Goal: Task Accomplishment & Management: Use online tool/utility

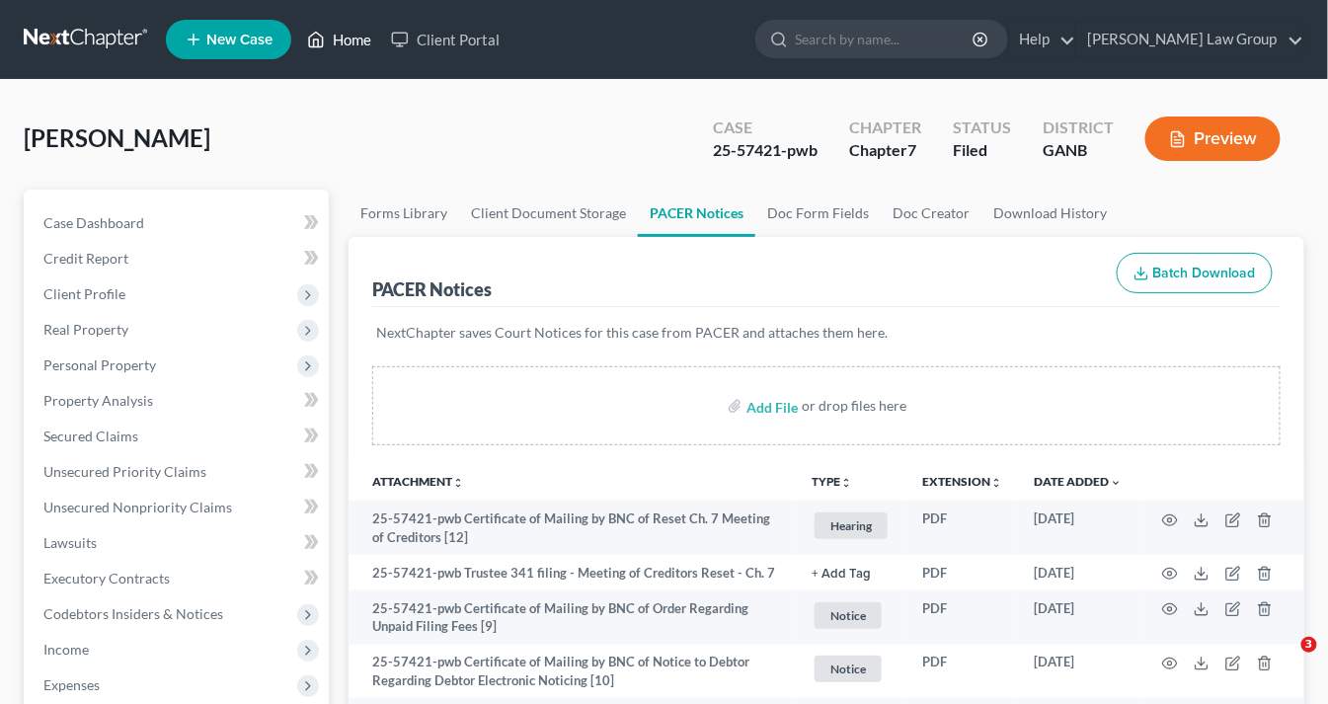
click at [359, 40] on link "Home" at bounding box center [339, 40] width 84 height 36
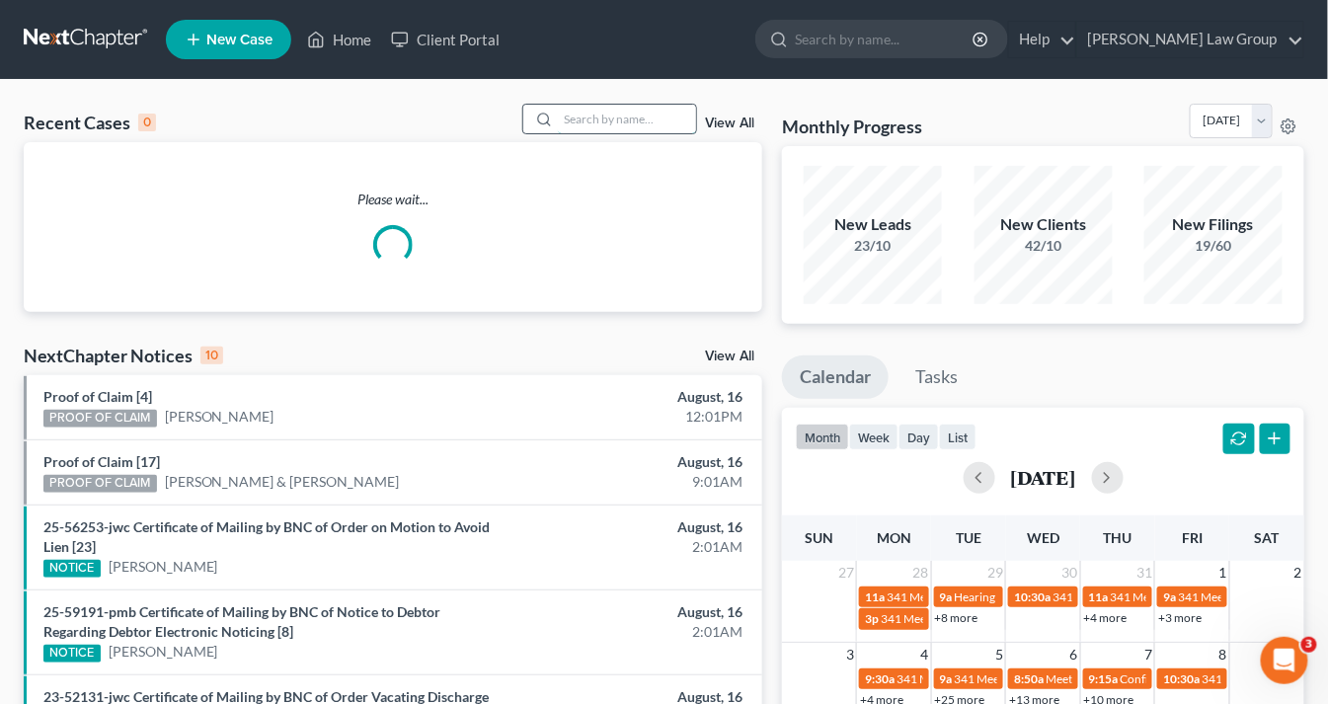
drag, startPoint x: 617, startPoint y: 117, endPoint x: 628, endPoint y: 115, distance: 11.3
click at [619, 116] on input "search" at bounding box center [627, 119] width 138 height 29
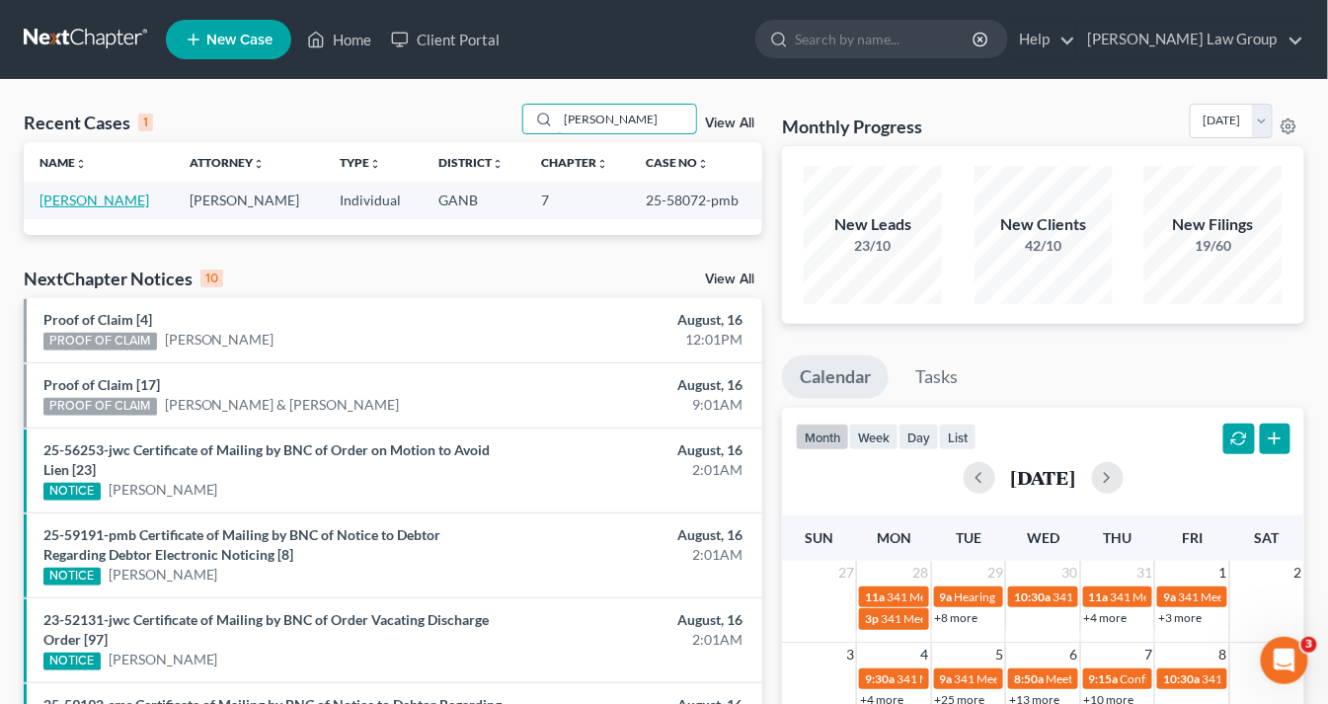
type input "[PERSON_NAME]"
click at [130, 197] on link "[PERSON_NAME]" at bounding box center [94, 200] width 110 height 17
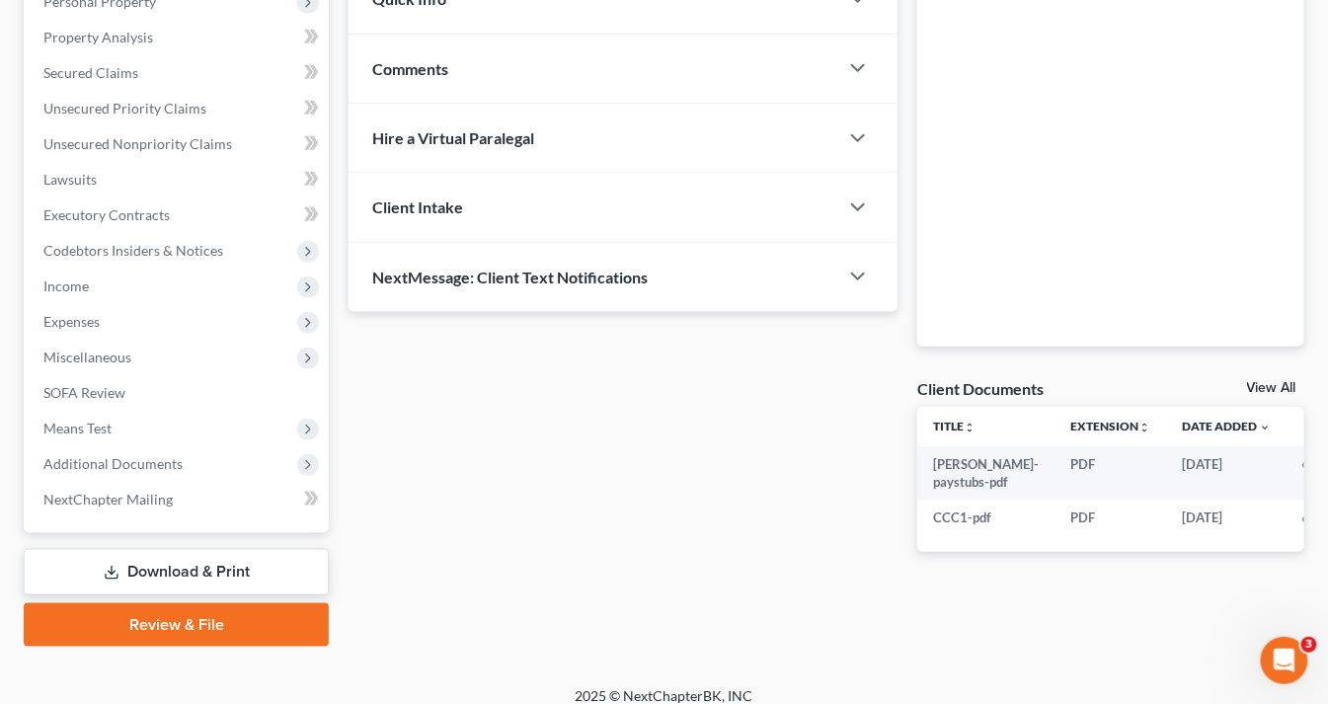
scroll to position [377, 0]
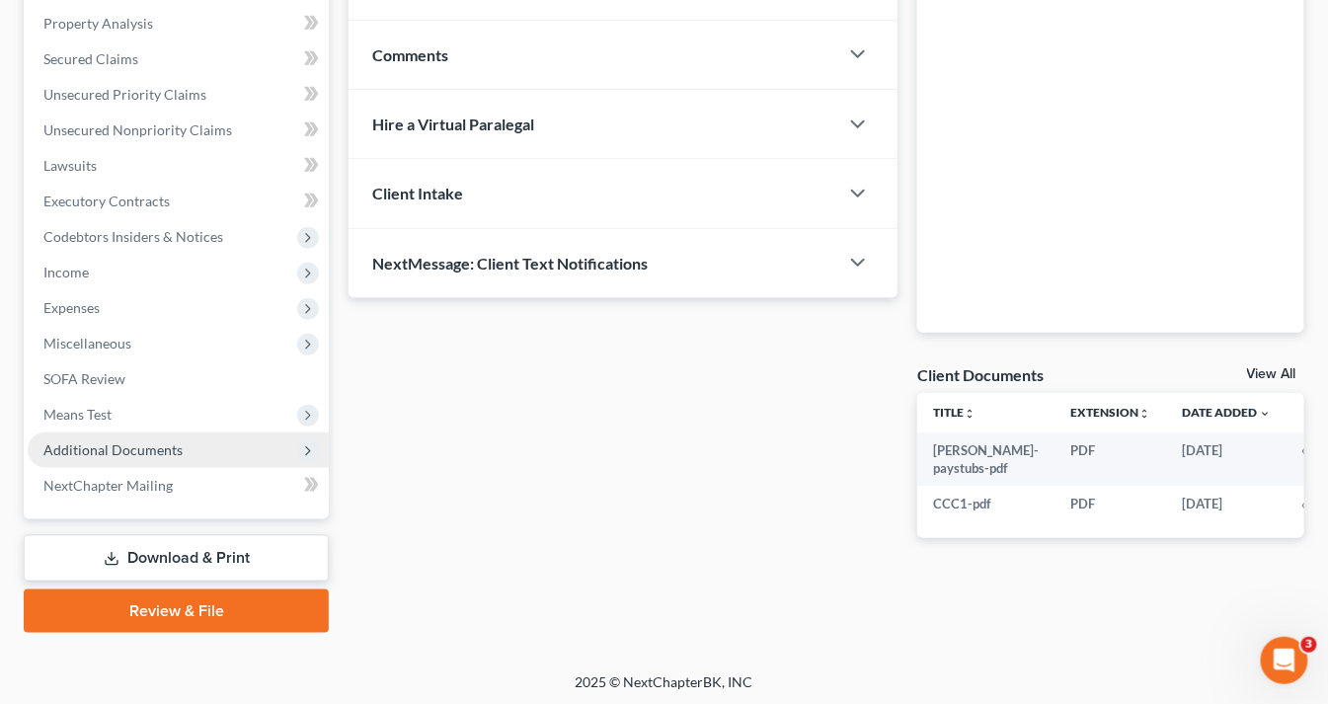
click at [146, 435] on span "Additional Documents" at bounding box center [178, 450] width 301 height 36
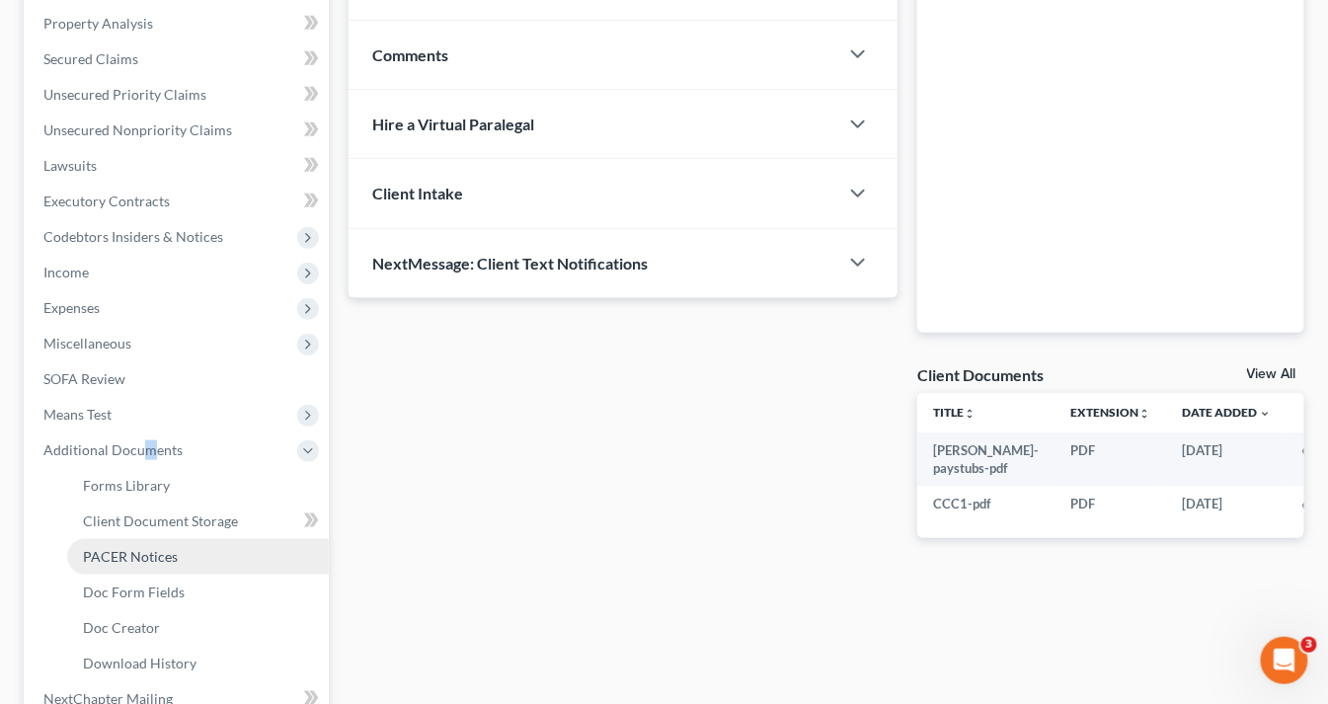
click at [167, 553] on span "PACER Notices" at bounding box center [130, 556] width 95 height 17
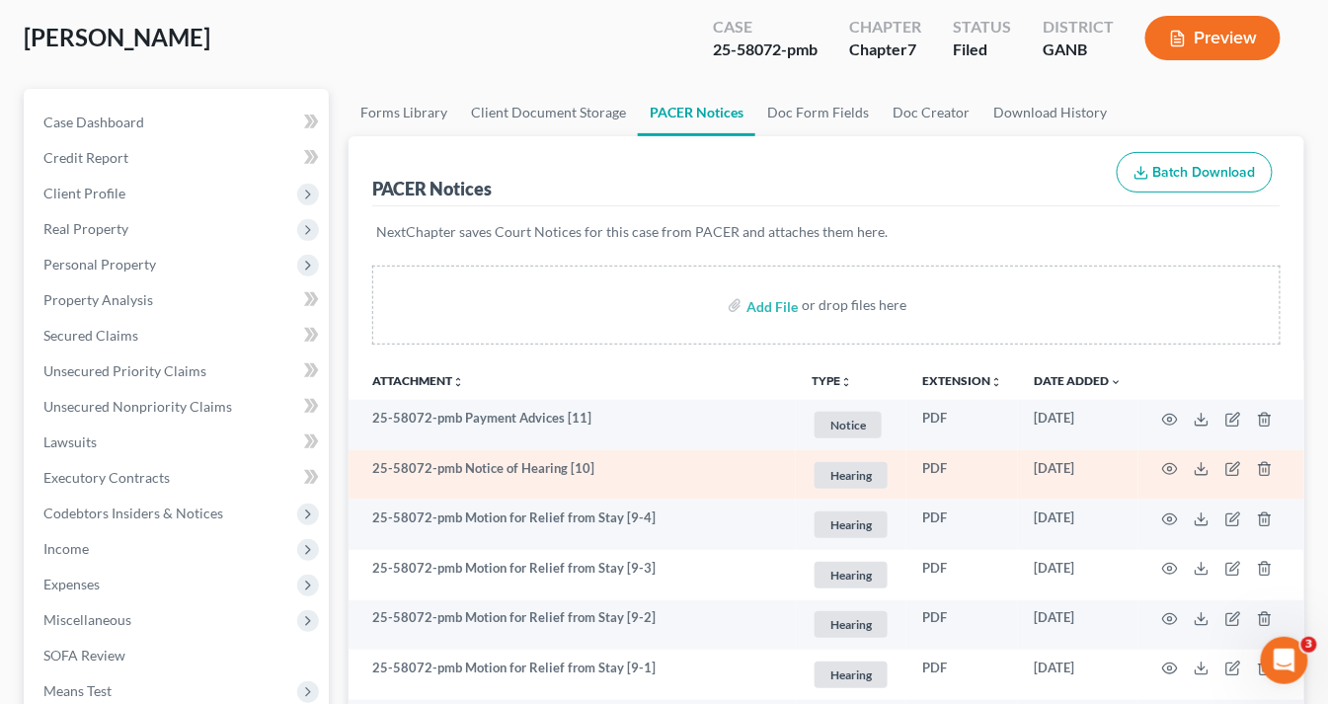
scroll to position [158, 0]
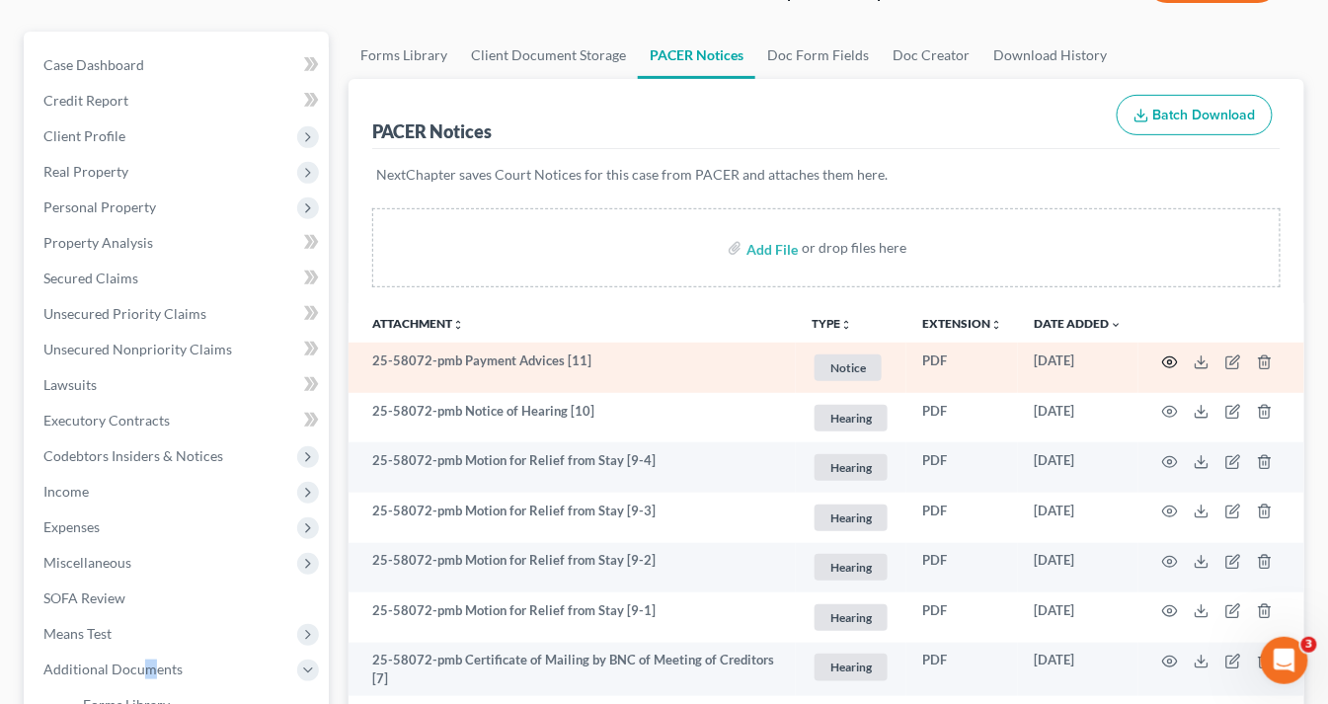
click at [1167, 356] on icon "button" at bounding box center [1170, 362] width 16 height 16
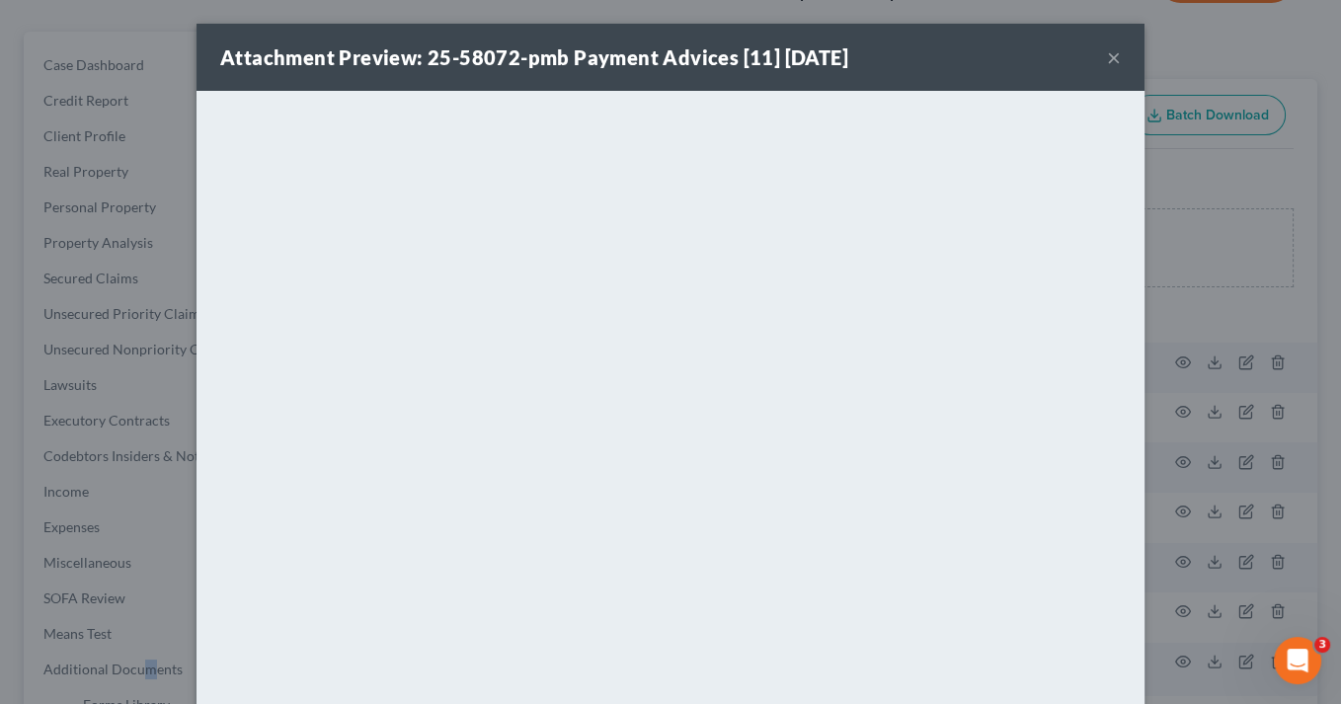
click at [1109, 56] on button "×" at bounding box center [1114, 57] width 14 height 24
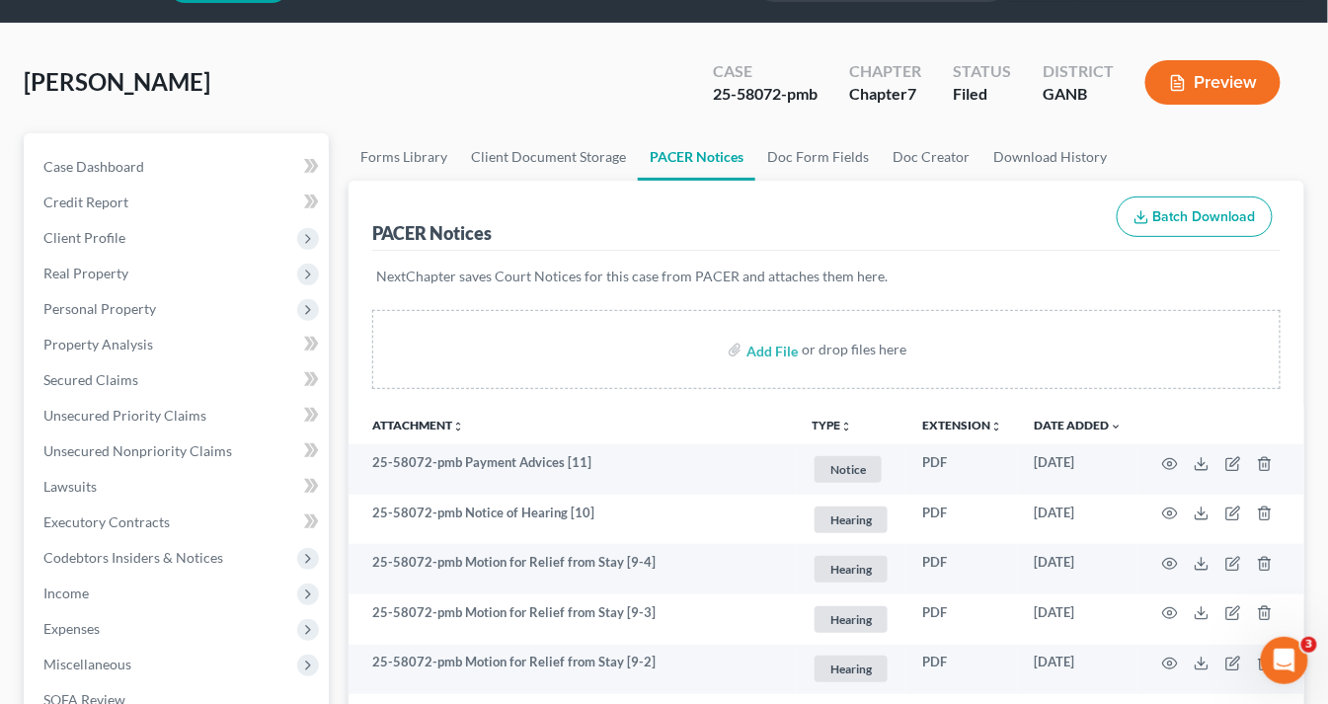
scroll to position [0, 0]
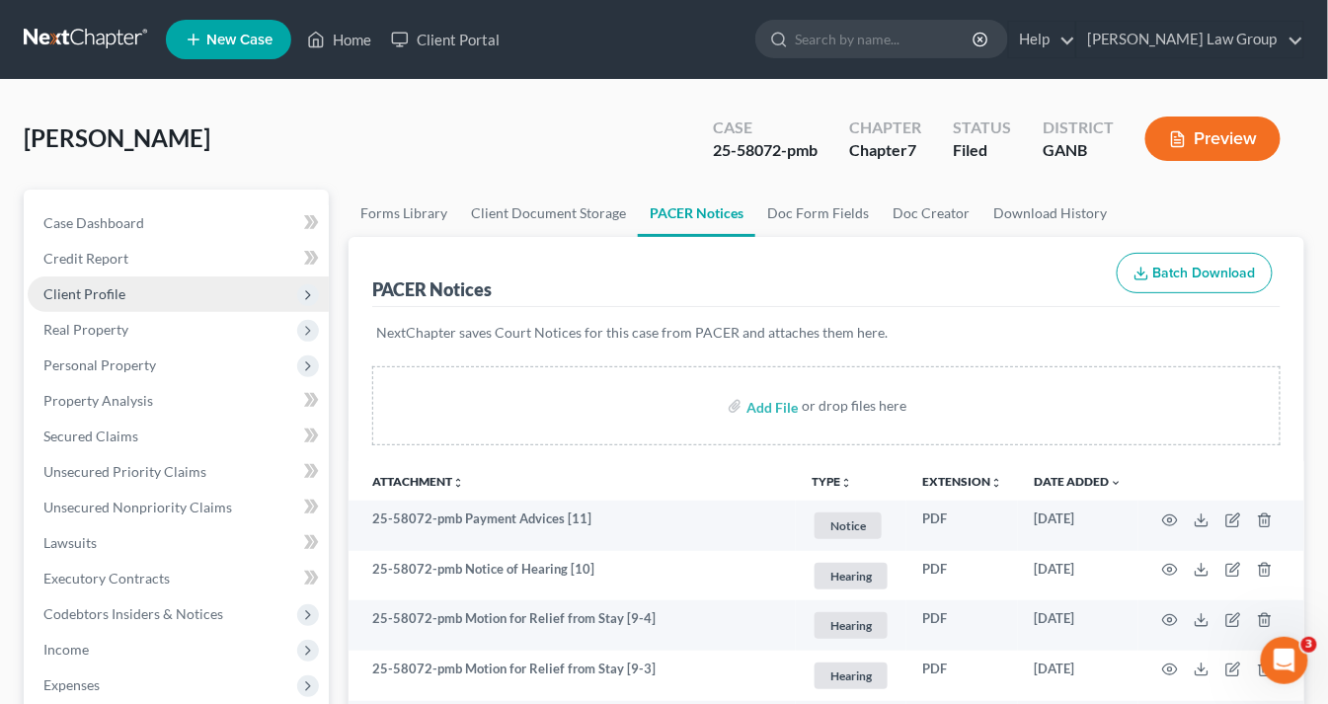
click at [101, 300] on span "Client Profile" at bounding box center [84, 293] width 82 height 17
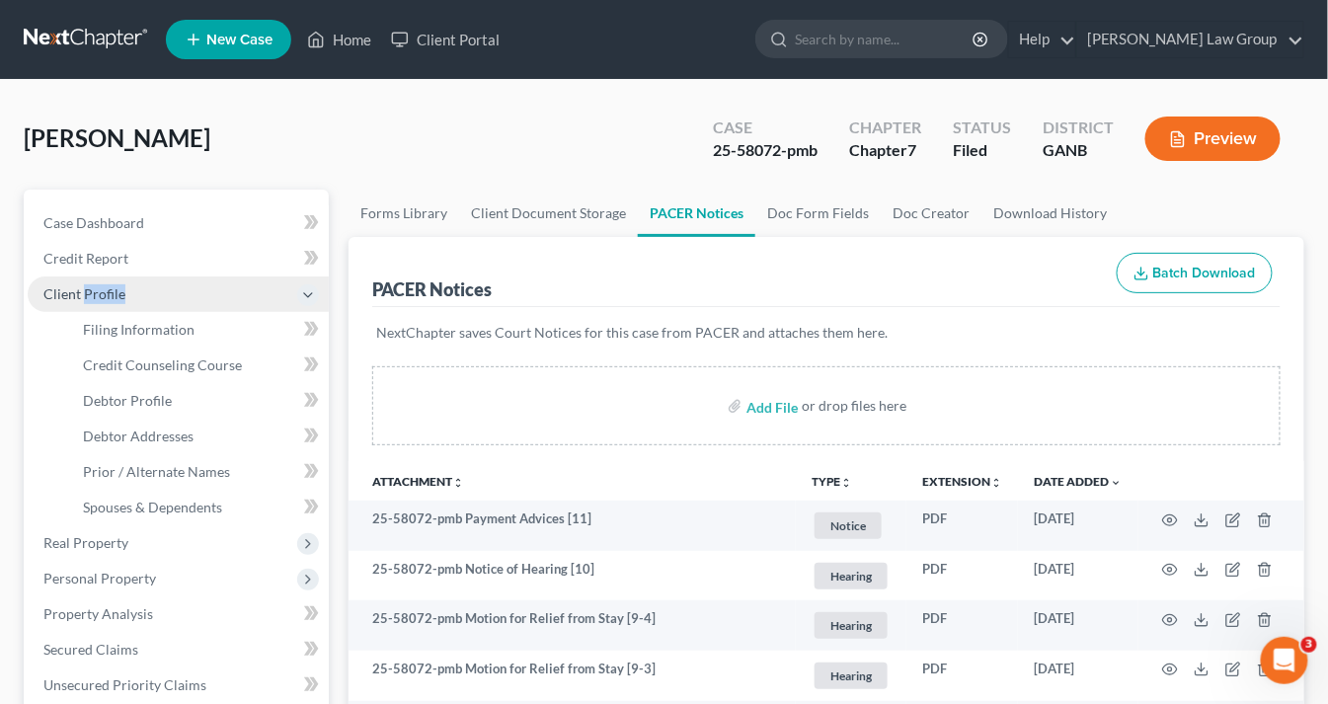
click at [101, 300] on span "Client Profile" at bounding box center [84, 293] width 82 height 17
click at [92, 294] on span "Client Profile" at bounding box center [84, 293] width 82 height 17
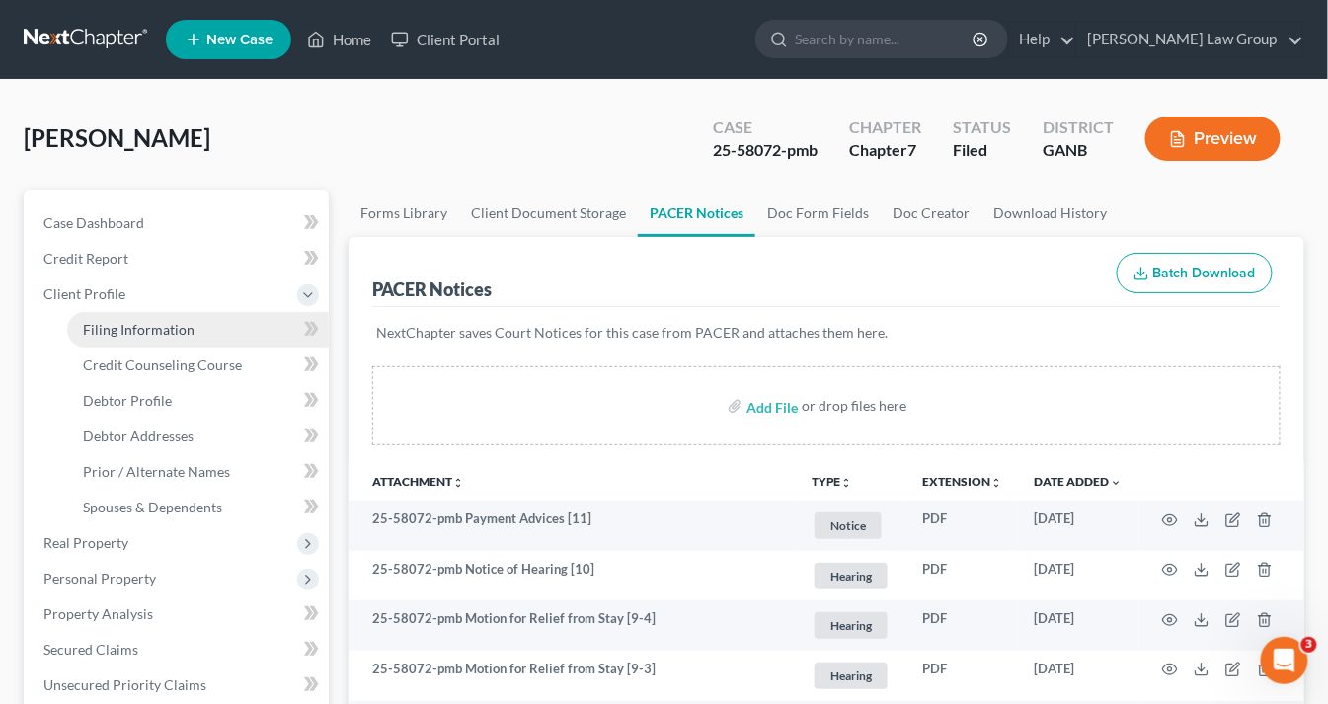
click at [114, 331] on span "Filing Information" at bounding box center [139, 329] width 112 height 17
select select "1"
select select "0"
select select "19"
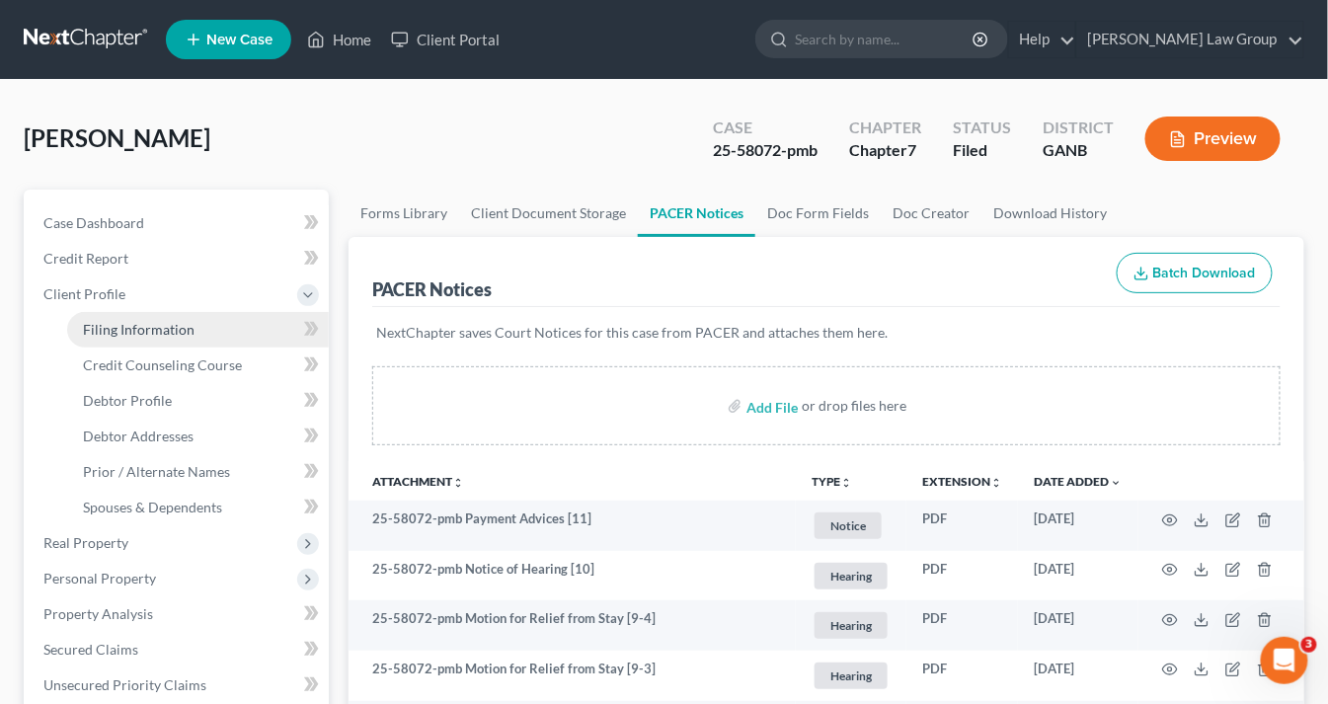
select select "0"
select select "10"
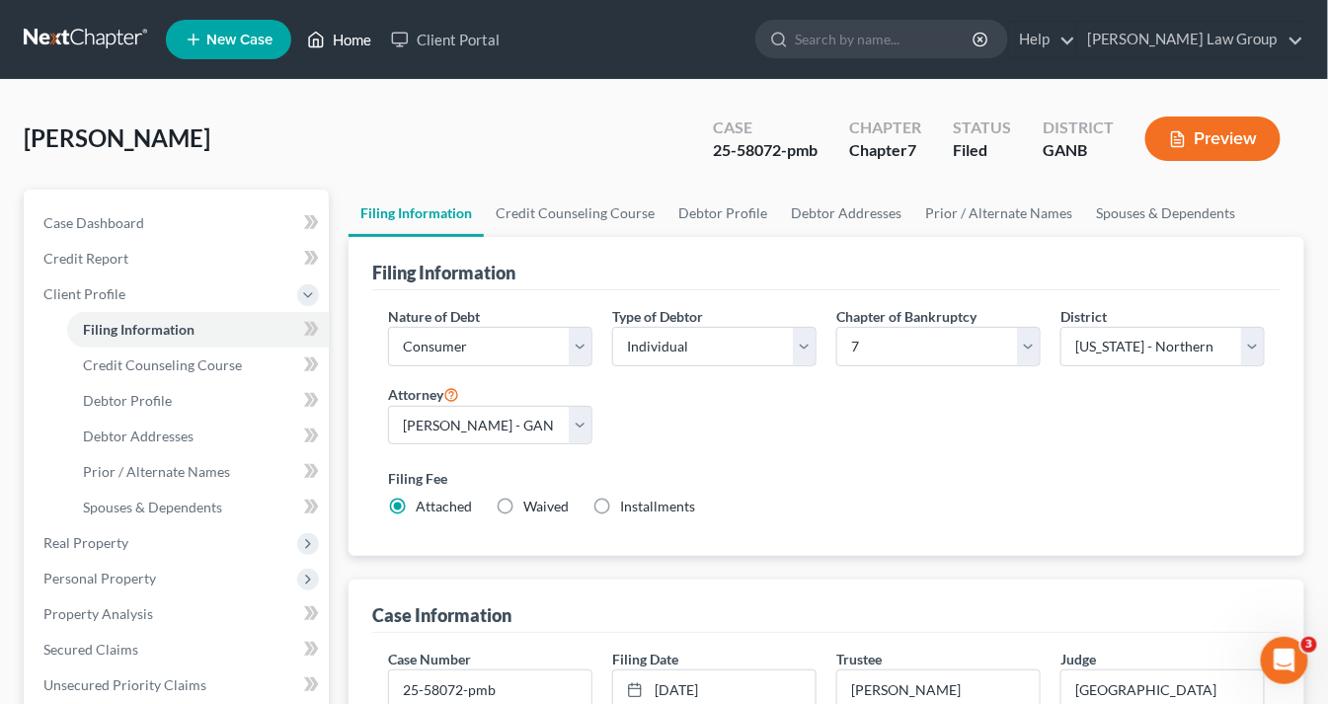
click at [342, 45] on link "Home" at bounding box center [339, 40] width 84 height 36
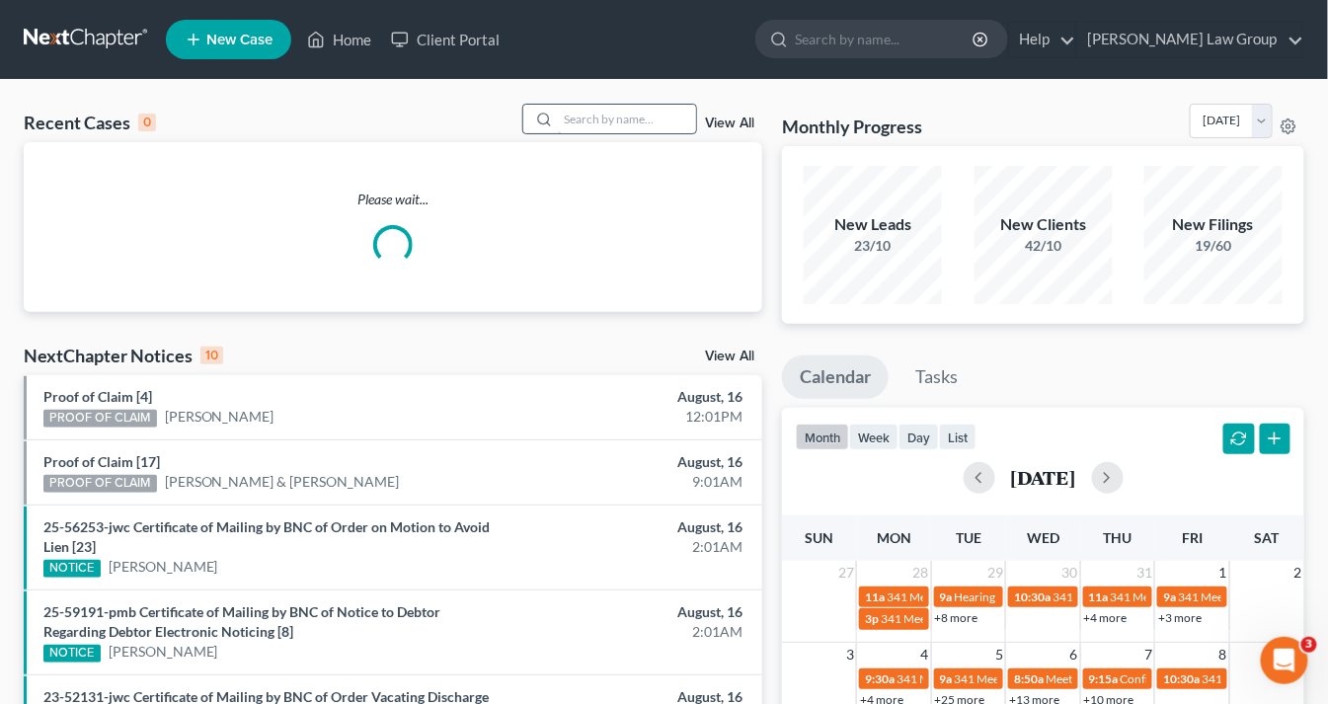
click at [573, 118] on input "search" at bounding box center [627, 119] width 138 height 29
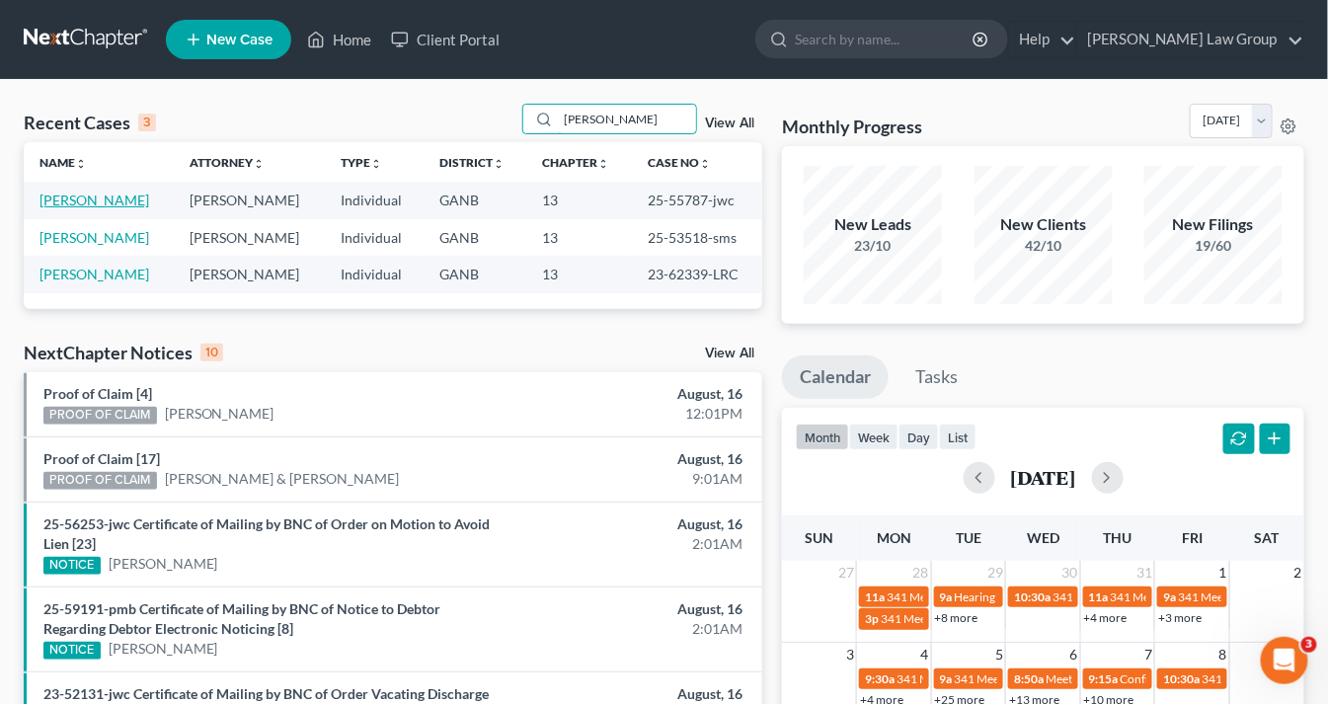
type input "[PERSON_NAME]"
click at [118, 201] on link "[PERSON_NAME]" at bounding box center [94, 200] width 110 height 17
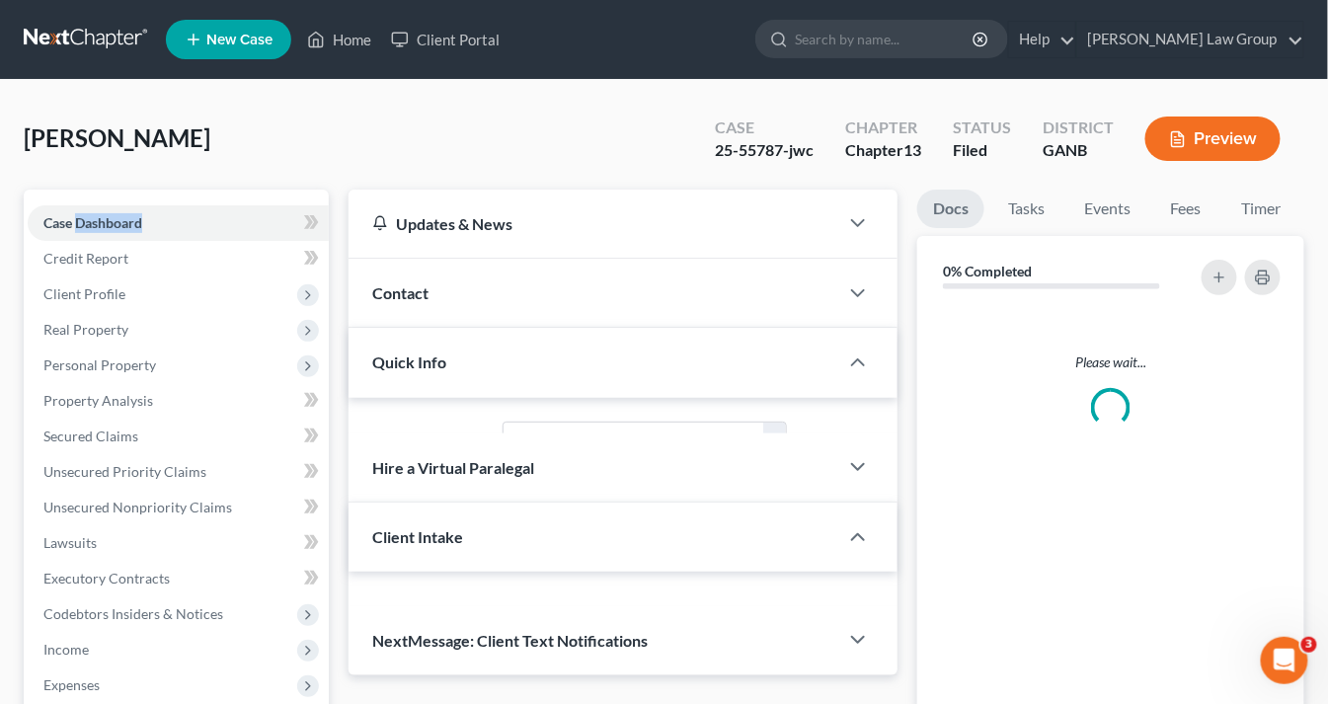
click at [118, 201] on div "Case Dashboard Payments Invoices Payments Payments Credit Report Client Profile…" at bounding box center [176, 561] width 305 height 742
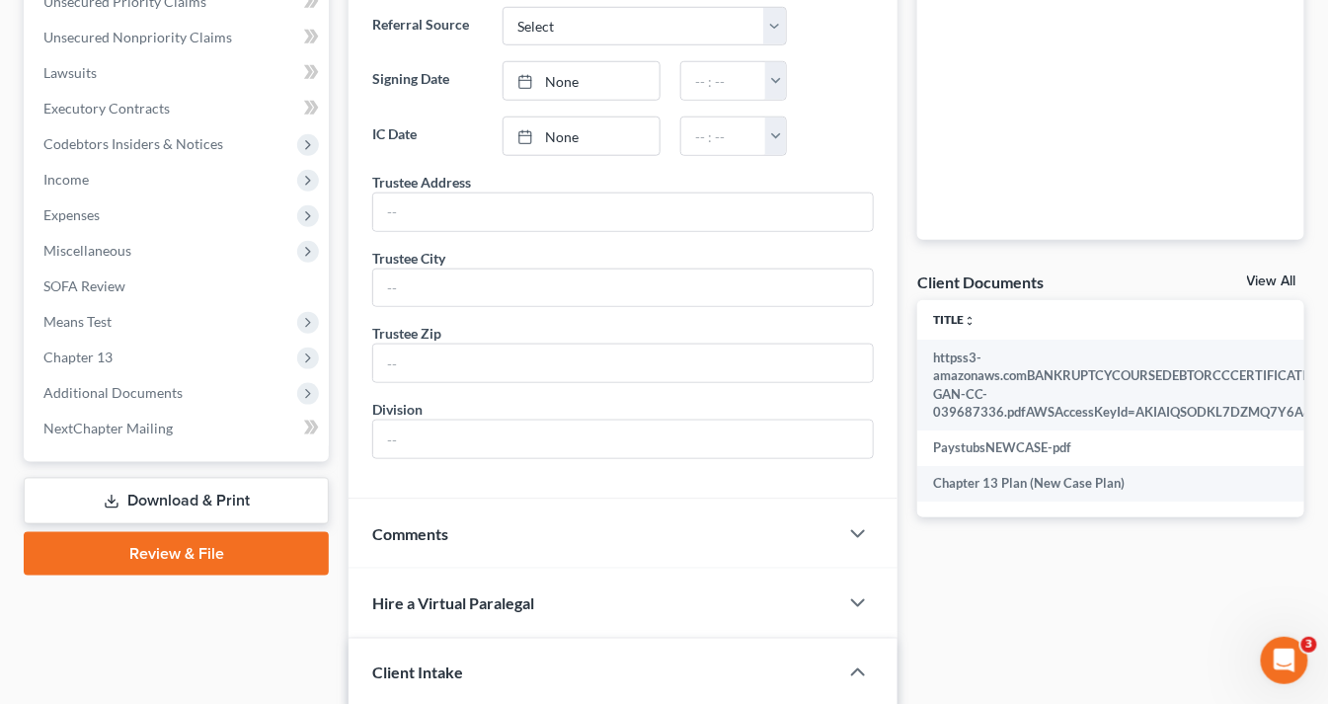
scroll to position [474, 0]
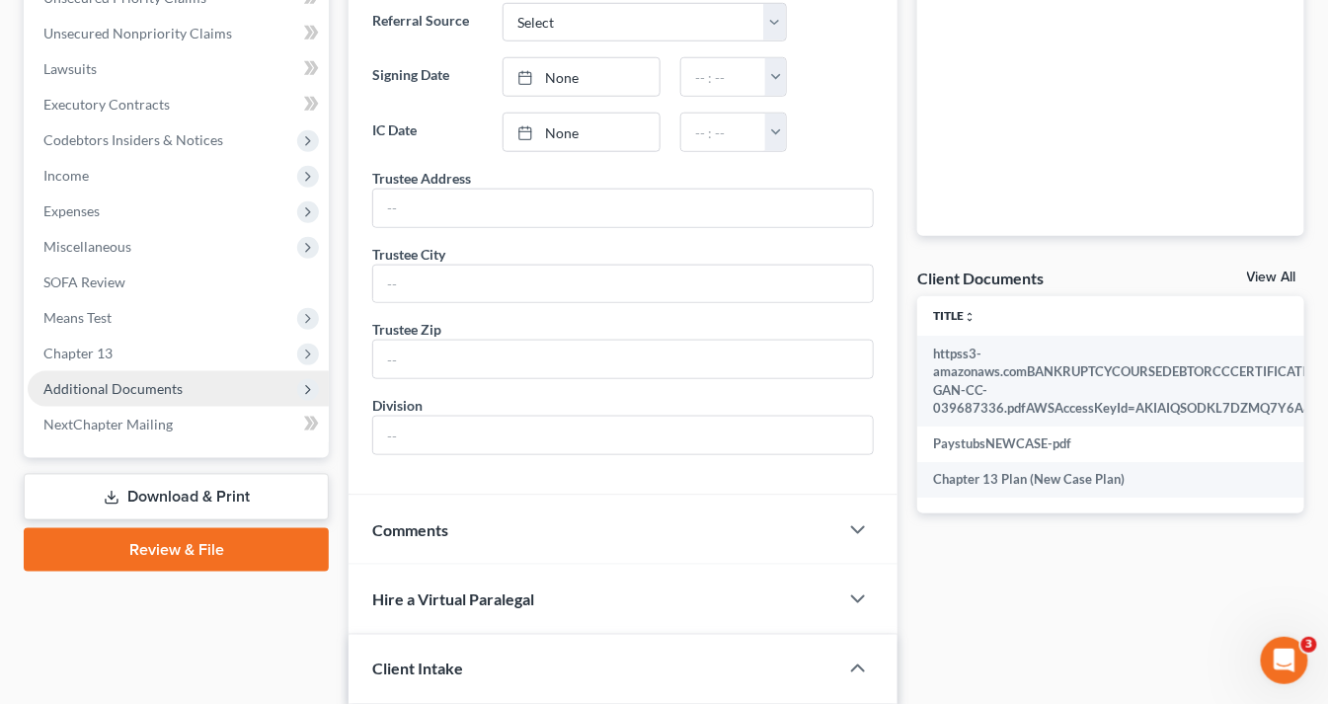
click at [152, 388] on span "Additional Documents" at bounding box center [112, 388] width 139 height 17
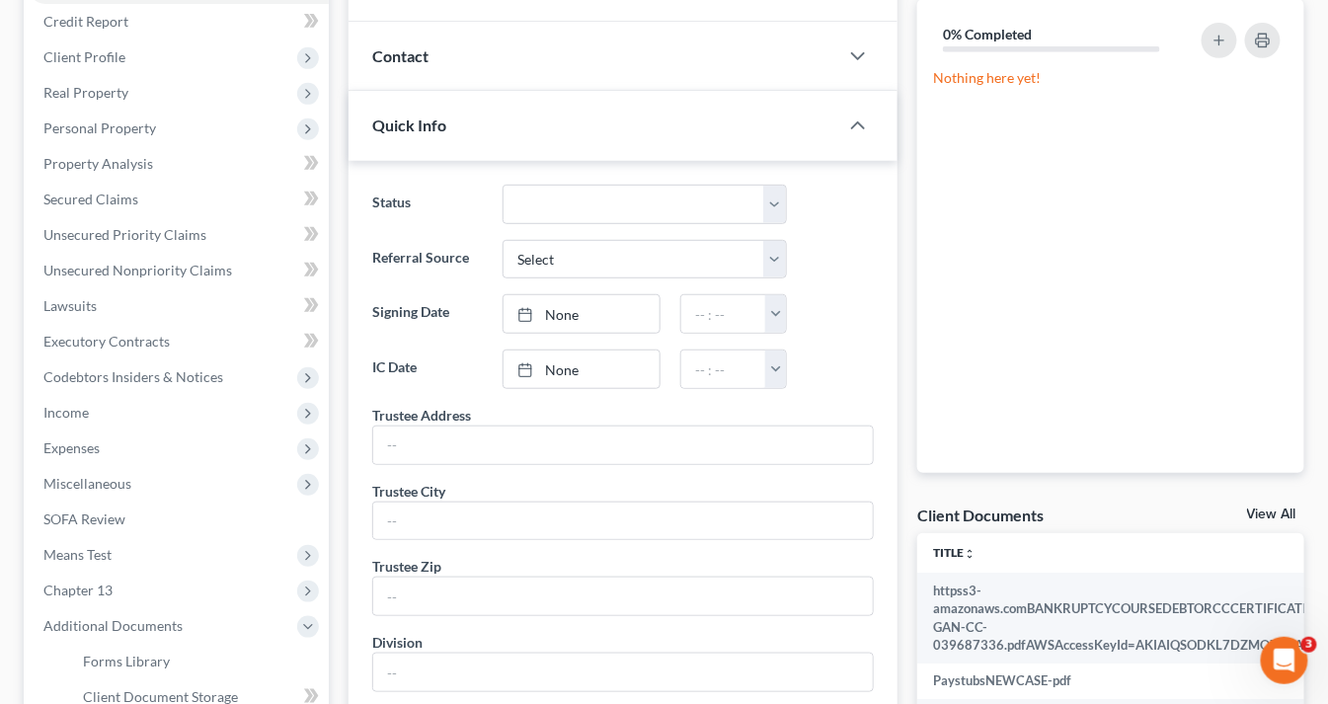
scroll to position [553, 0]
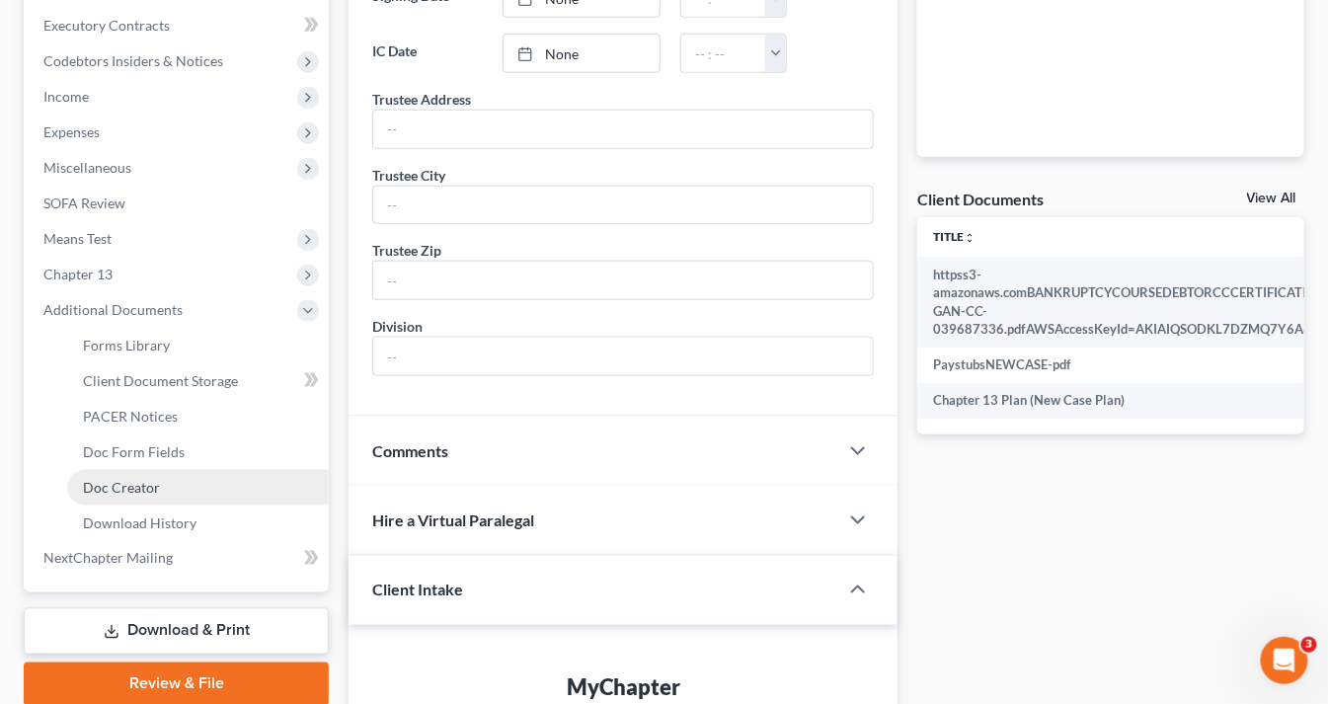
click at [122, 486] on span "Doc Creator" at bounding box center [121, 487] width 77 height 17
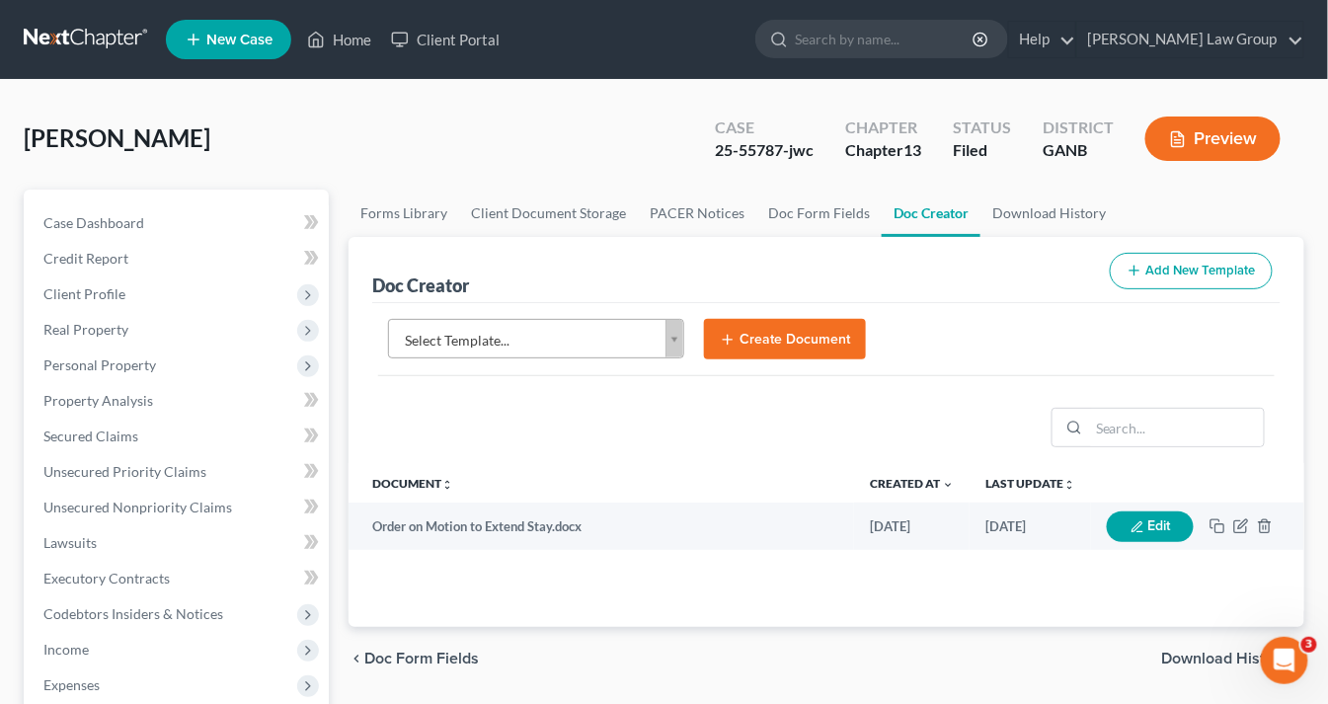
click at [925, 210] on link "Doc Creator" at bounding box center [931, 213] width 99 height 47
click at [677, 337] on body "Home New Case Client Portal [PERSON_NAME] Law Group [EMAIL_ADDRESS][DOMAIN_NAME…" at bounding box center [664, 667] width 1328 height 1334
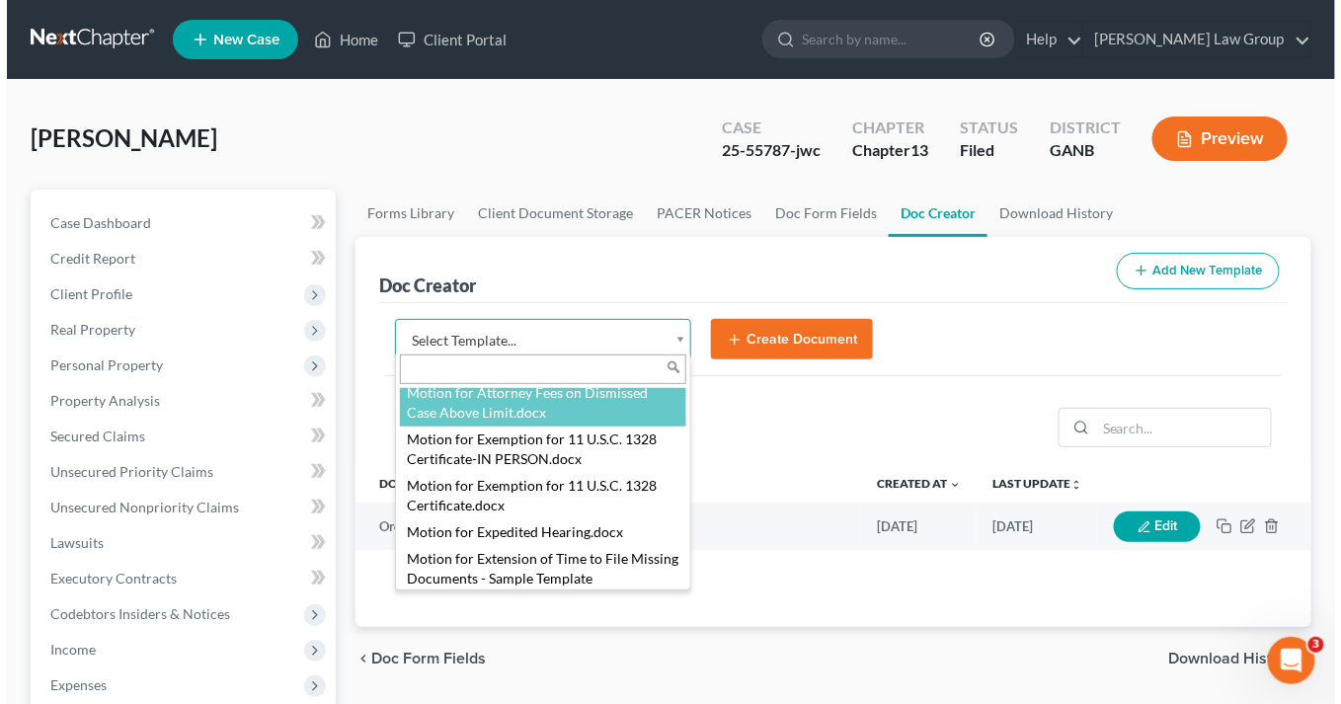
scroll to position [1975, 0]
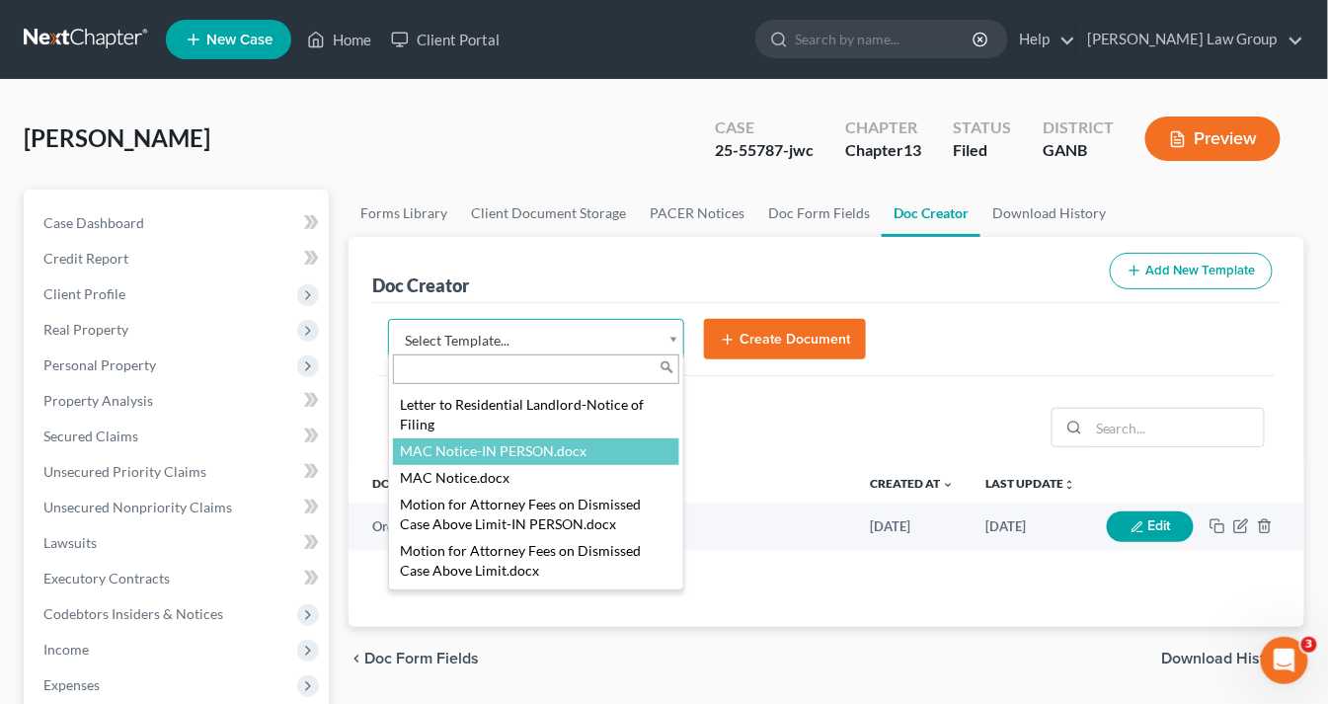
select select "116618"
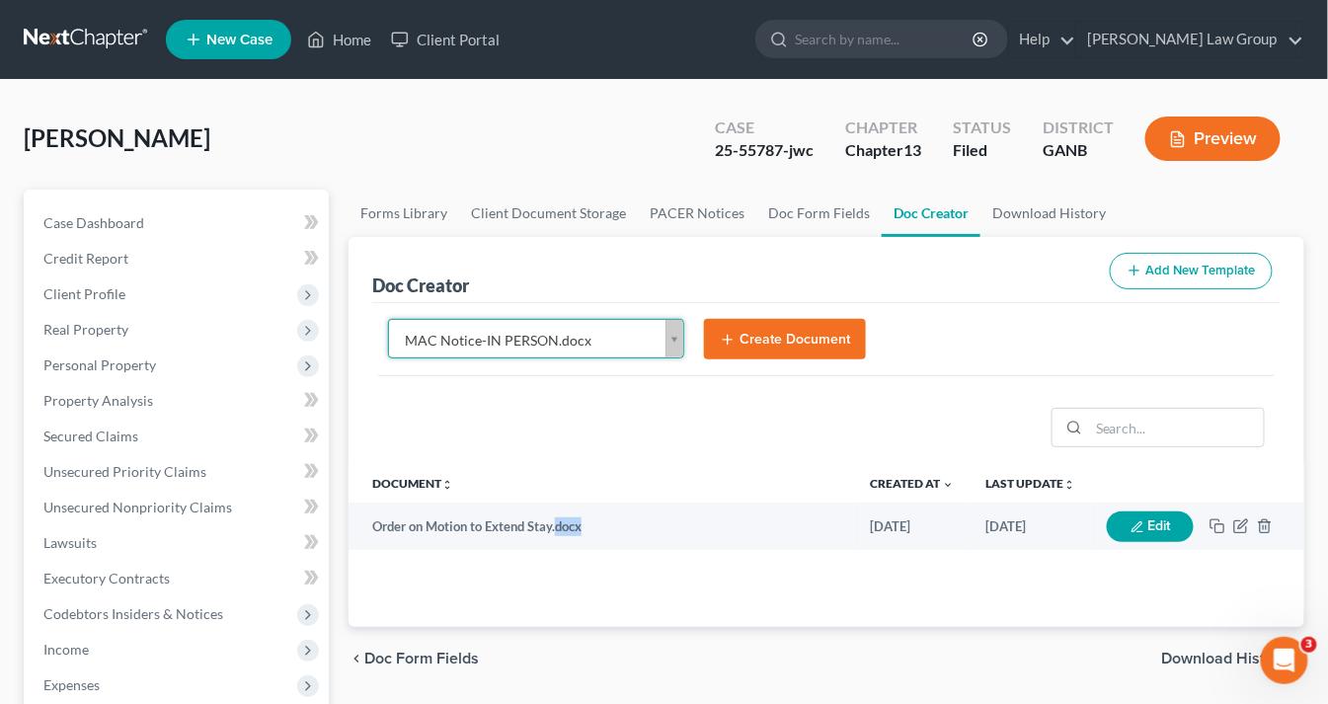
click at [557, 512] on td "Order on Motion to Extend Stay.docx" at bounding box center [601, 526] width 505 height 47
click at [796, 329] on button "Create Document" at bounding box center [785, 339] width 162 height 41
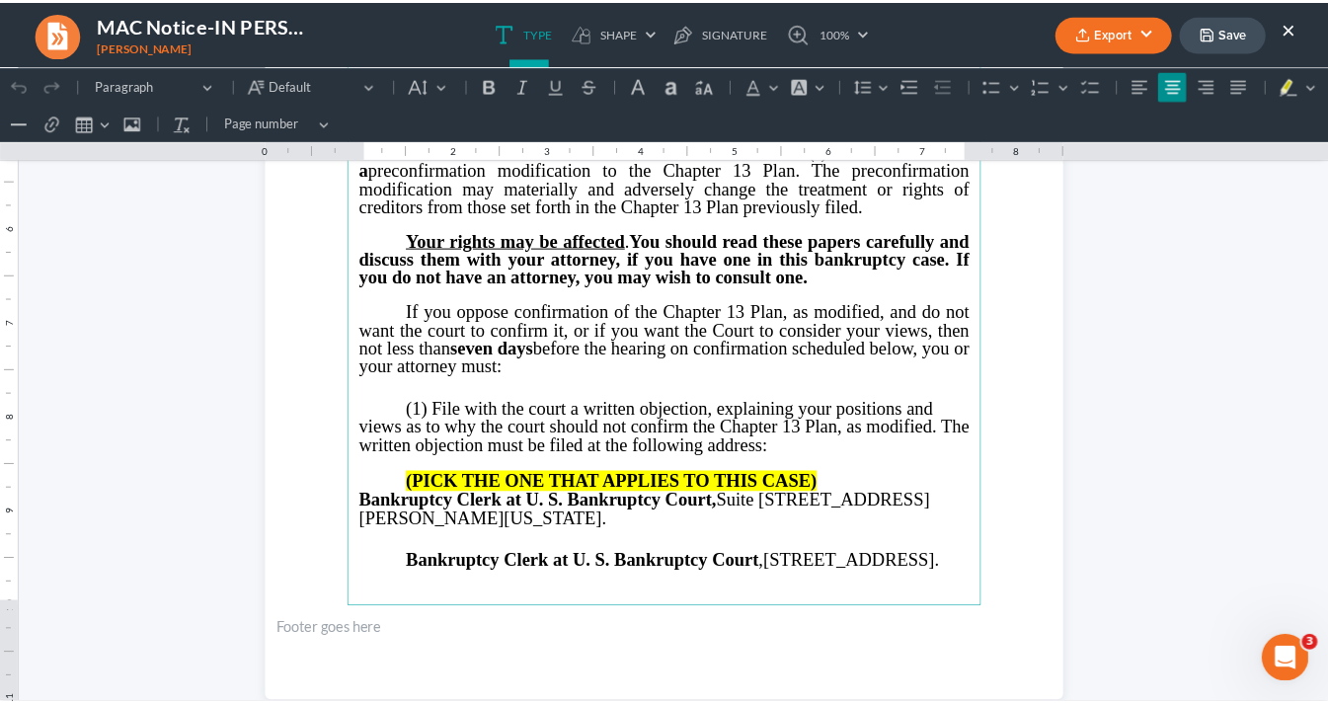
scroll to position [632, 0]
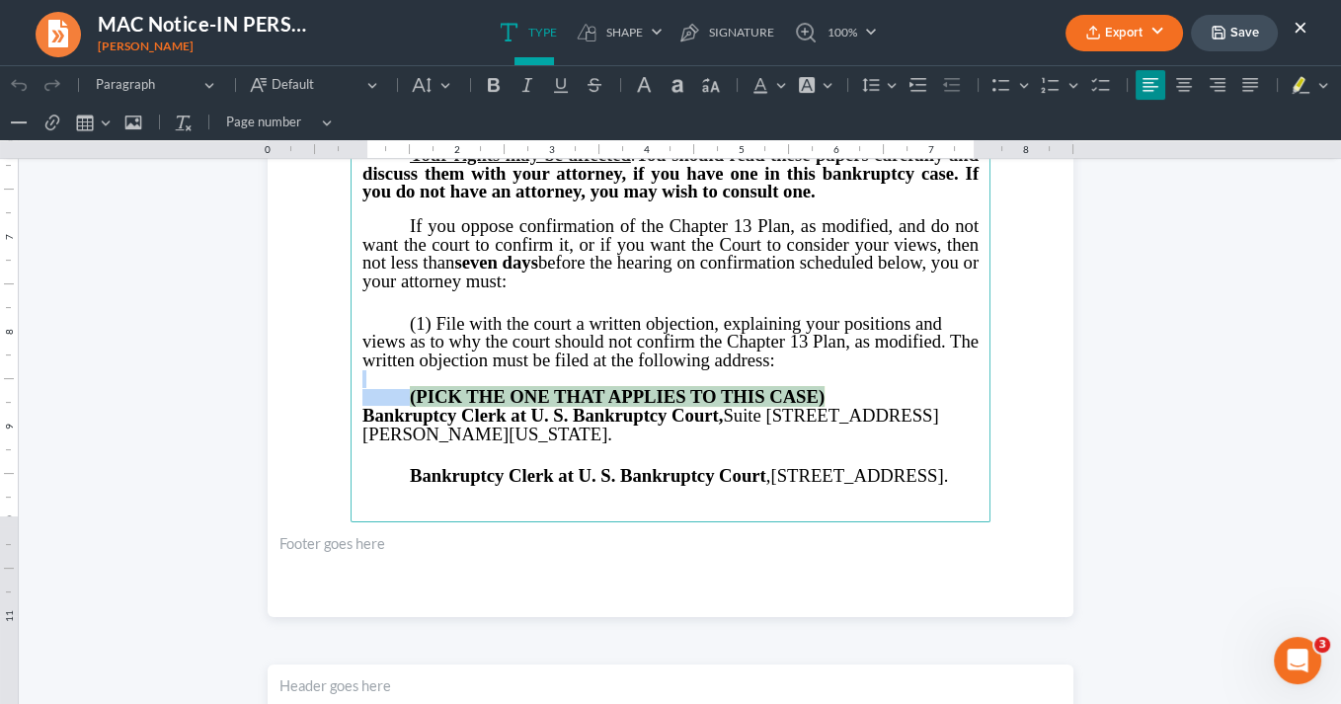
drag, startPoint x: 830, startPoint y: 386, endPoint x: 435, endPoint y: 374, distance: 395.1
click at [435, 374] on main "⁠⁠⁠⁠⁠⁠⁠ IN THE UNITED STATES BANKRUPTCY COURT NORTHERN DISTRICT OF [US_STATE] A…" at bounding box center [670, 95] width 640 height 853
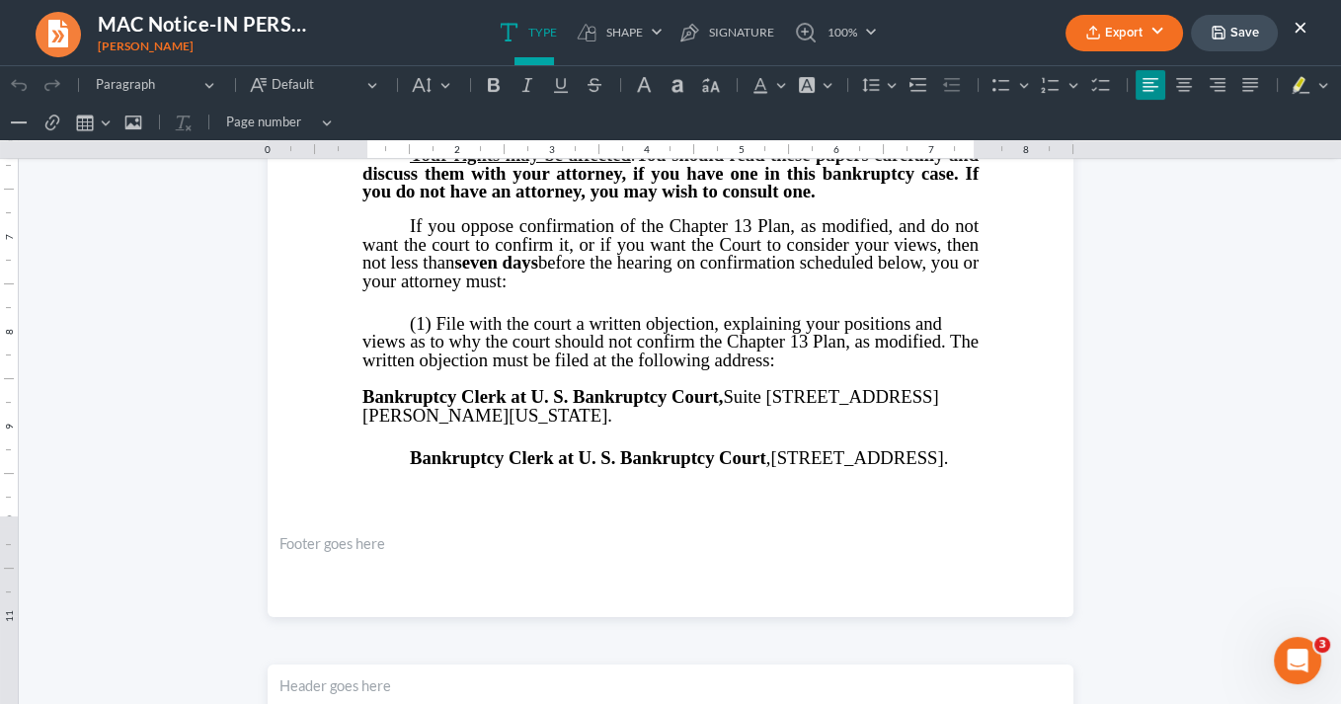
click at [1129, 24] on button "Export" at bounding box center [1123, 33] width 117 height 37
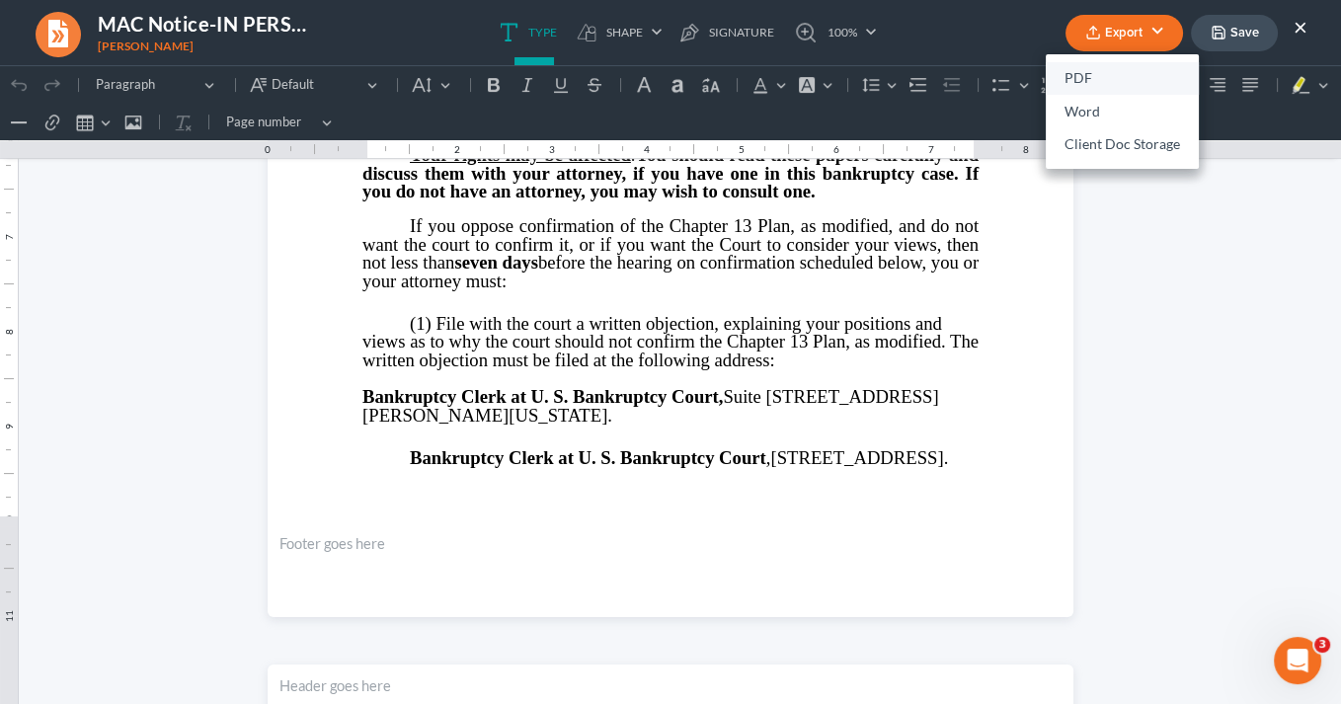
click at [1086, 79] on link "PDF" at bounding box center [1122, 79] width 153 height 34
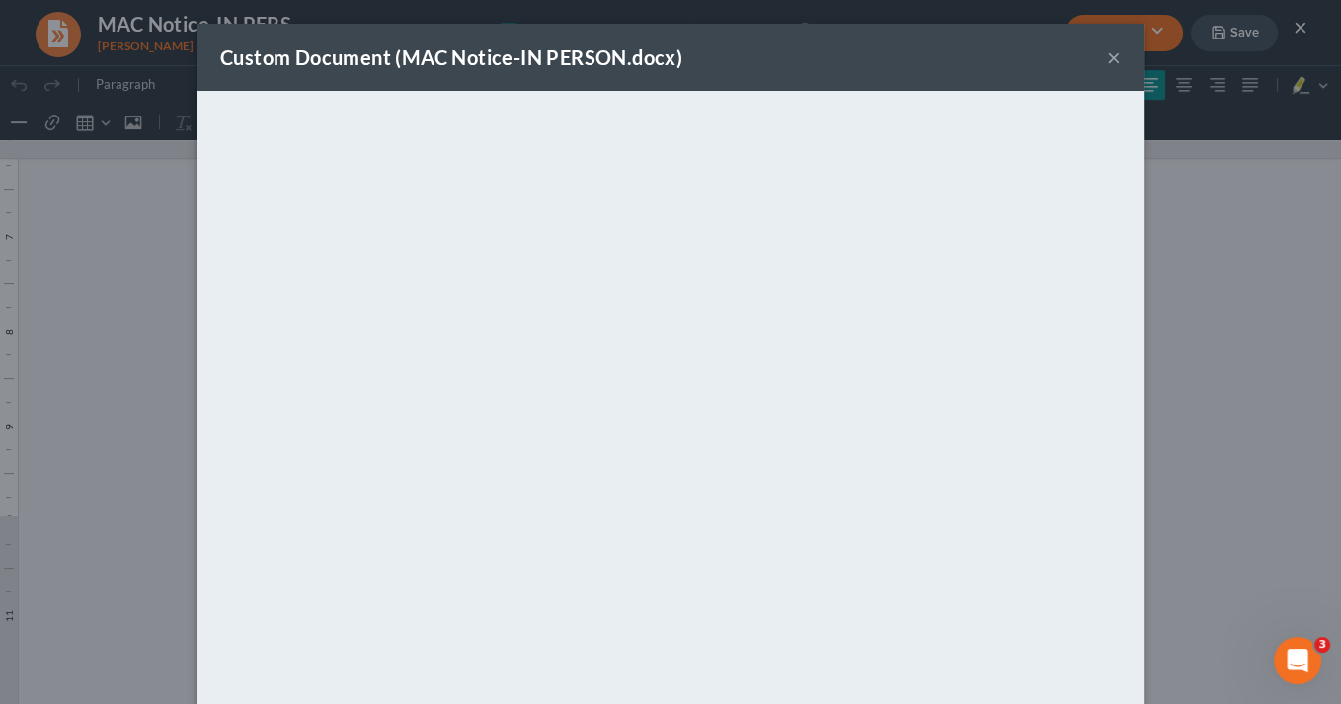
click at [1107, 54] on button "×" at bounding box center [1114, 57] width 14 height 24
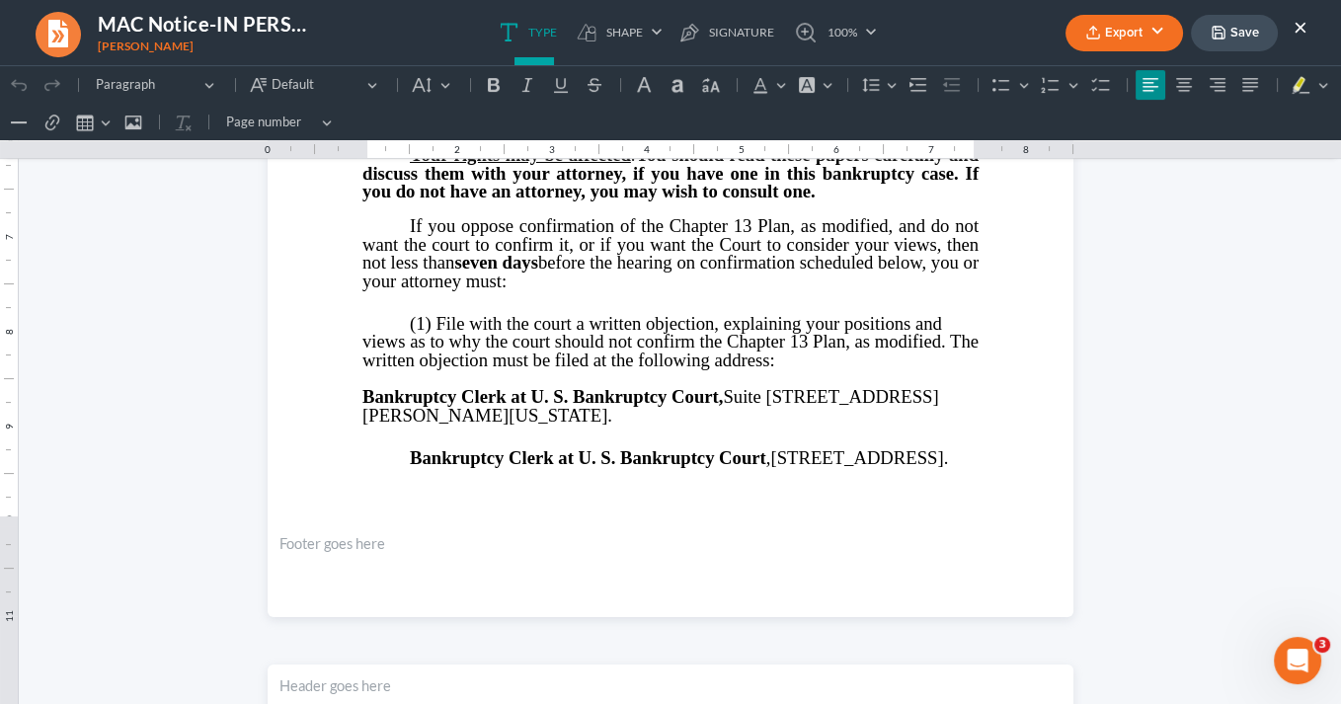
click at [1127, 25] on button "Export" at bounding box center [1123, 33] width 117 height 37
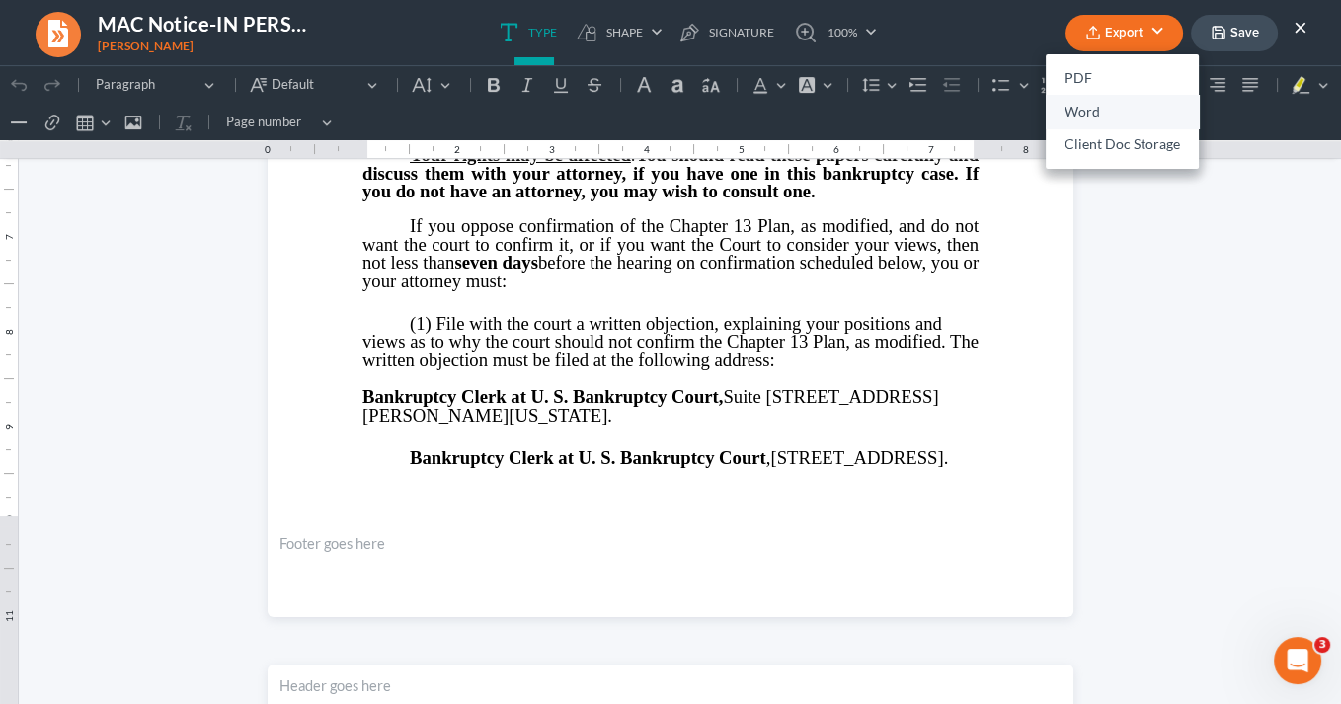
click at [1098, 108] on link "Word" at bounding box center [1122, 112] width 153 height 34
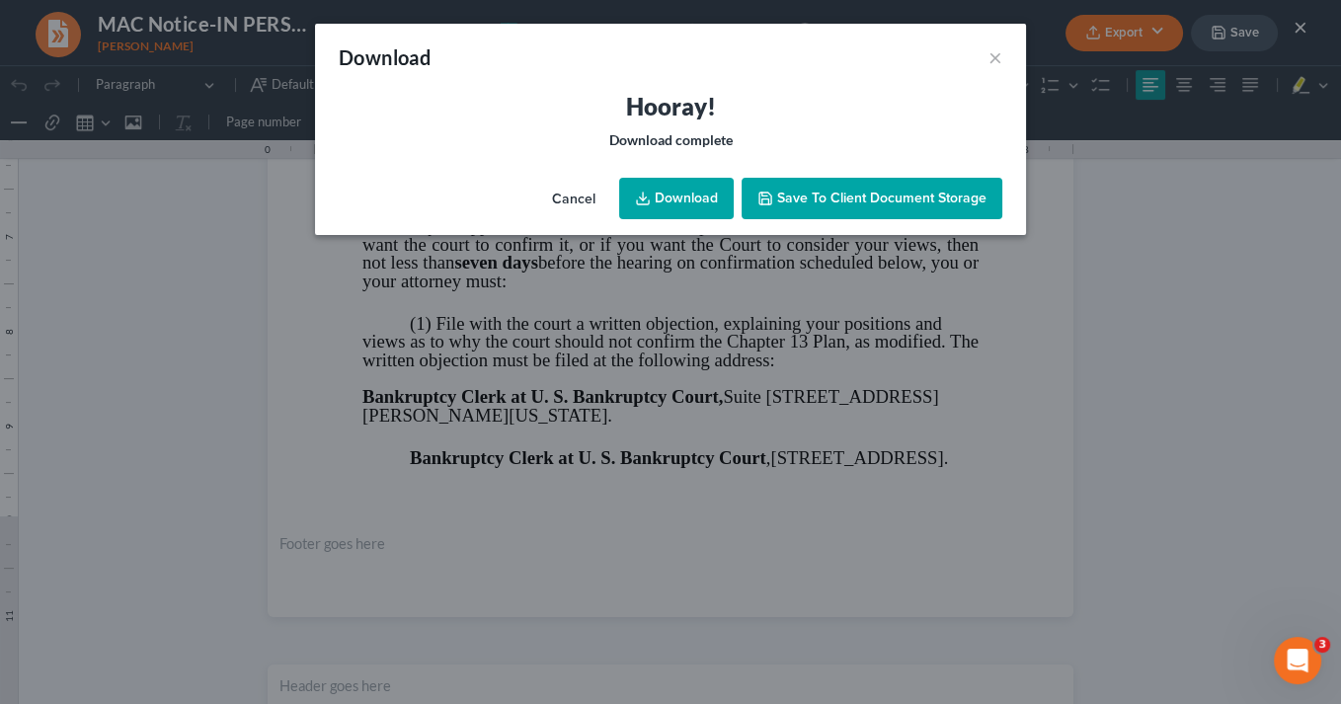
drag, startPoint x: 684, startPoint y: 192, endPoint x: 708, endPoint y: 202, distance: 26.1
click at [685, 193] on link "Download" at bounding box center [676, 198] width 115 height 41
click at [704, 196] on link "Download" at bounding box center [676, 198] width 115 height 41
click at [994, 60] on button "×" at bounding box center [995, 57] width 14 height 24
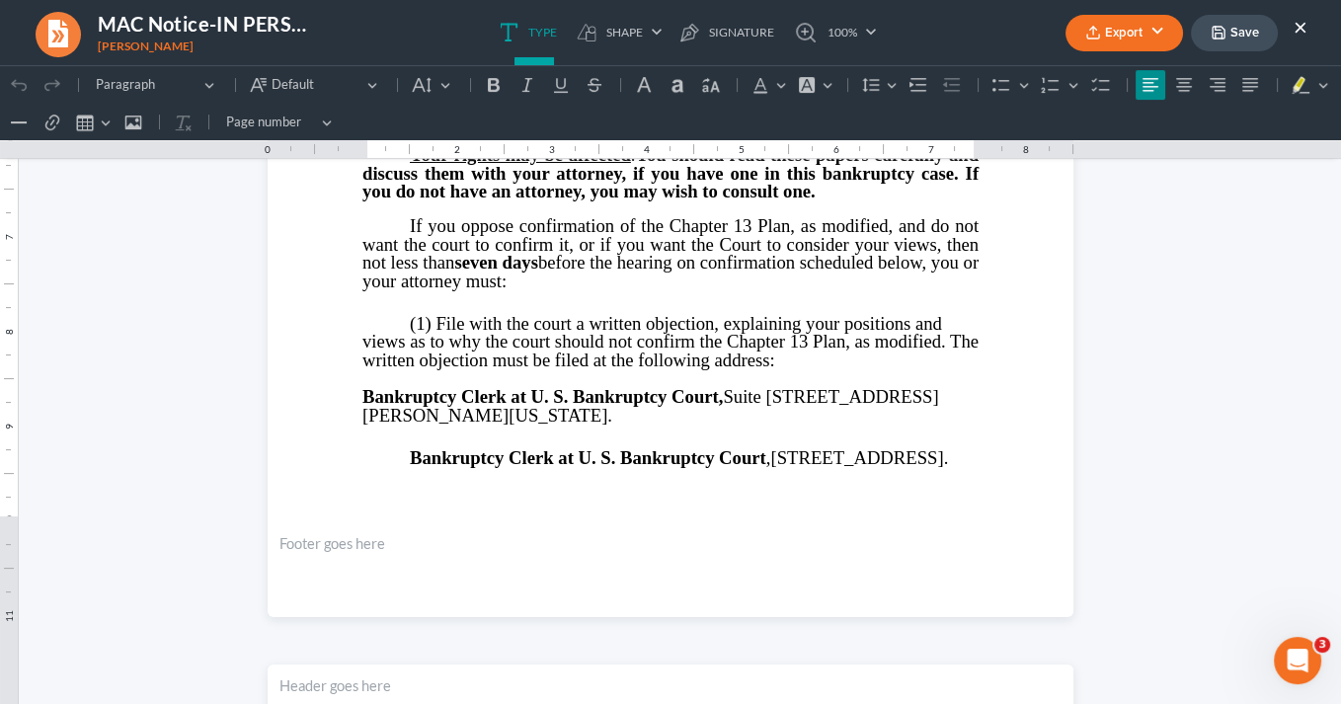
click at [1301, 26] on button "×" at bounding box center [1300, 27] width 14 height 24
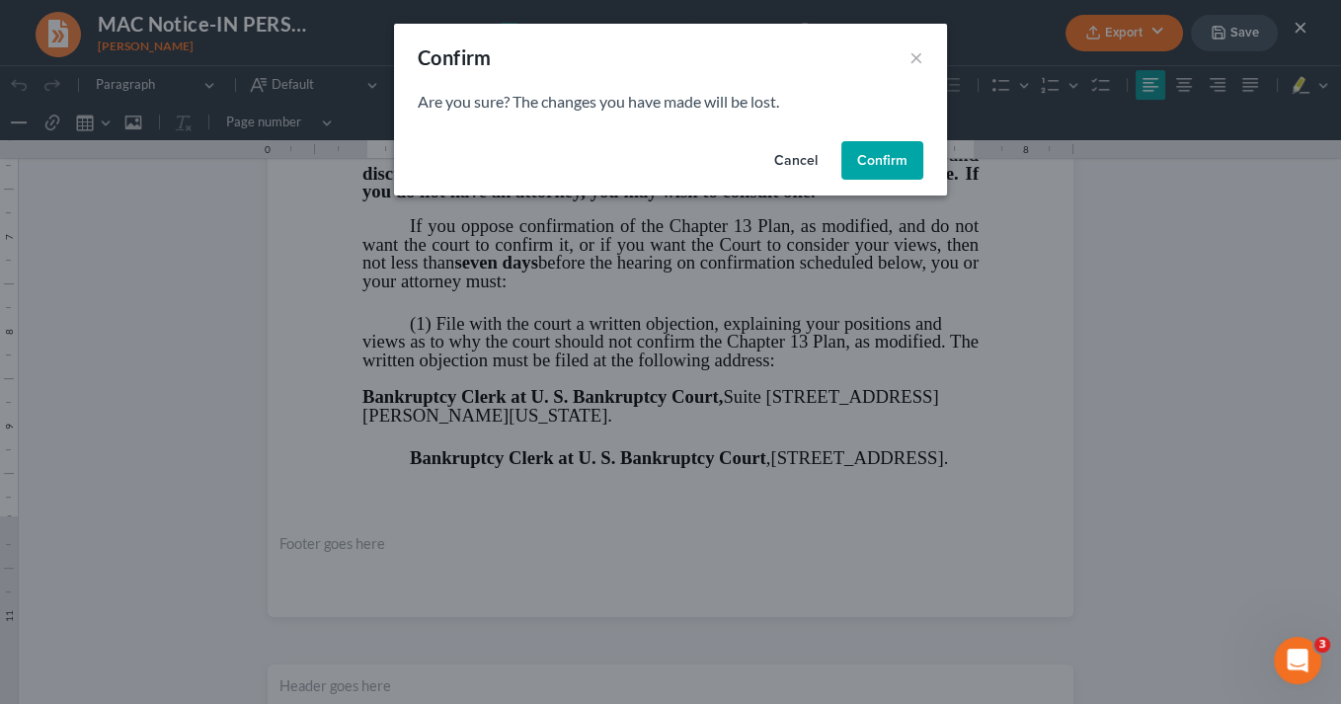
click at [879, 154] on button "Confirm" at bounding box center [882, 160] width 82 height 39
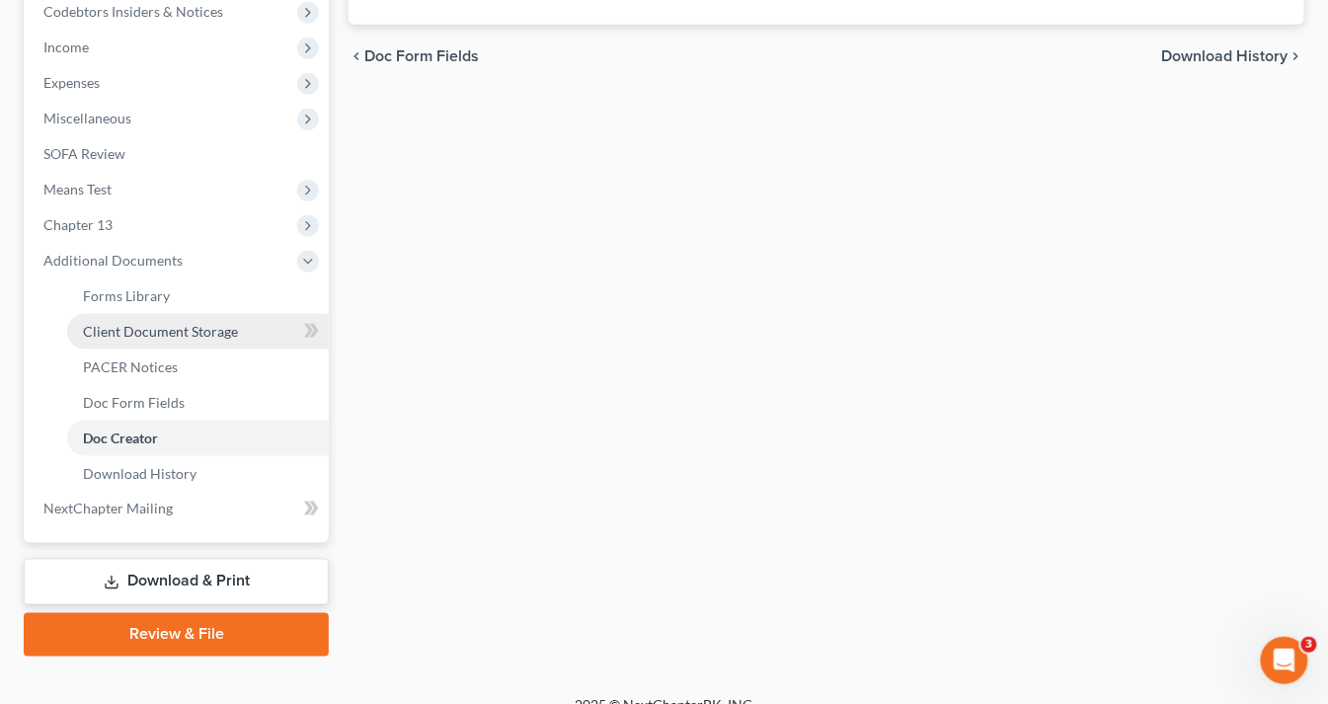
scroll to position [626, 0]
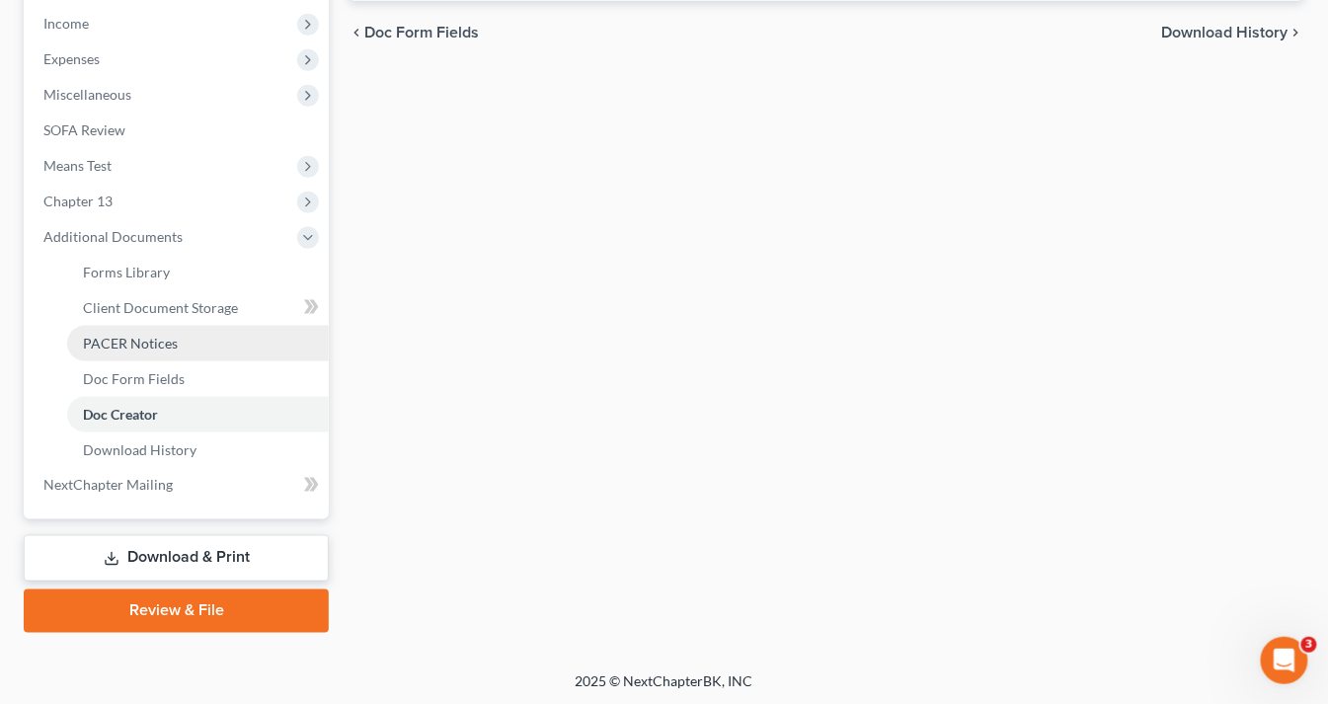
click at [160, 341] on span "PACER Notices" at bounding box center [130, 343] width 95 height 17
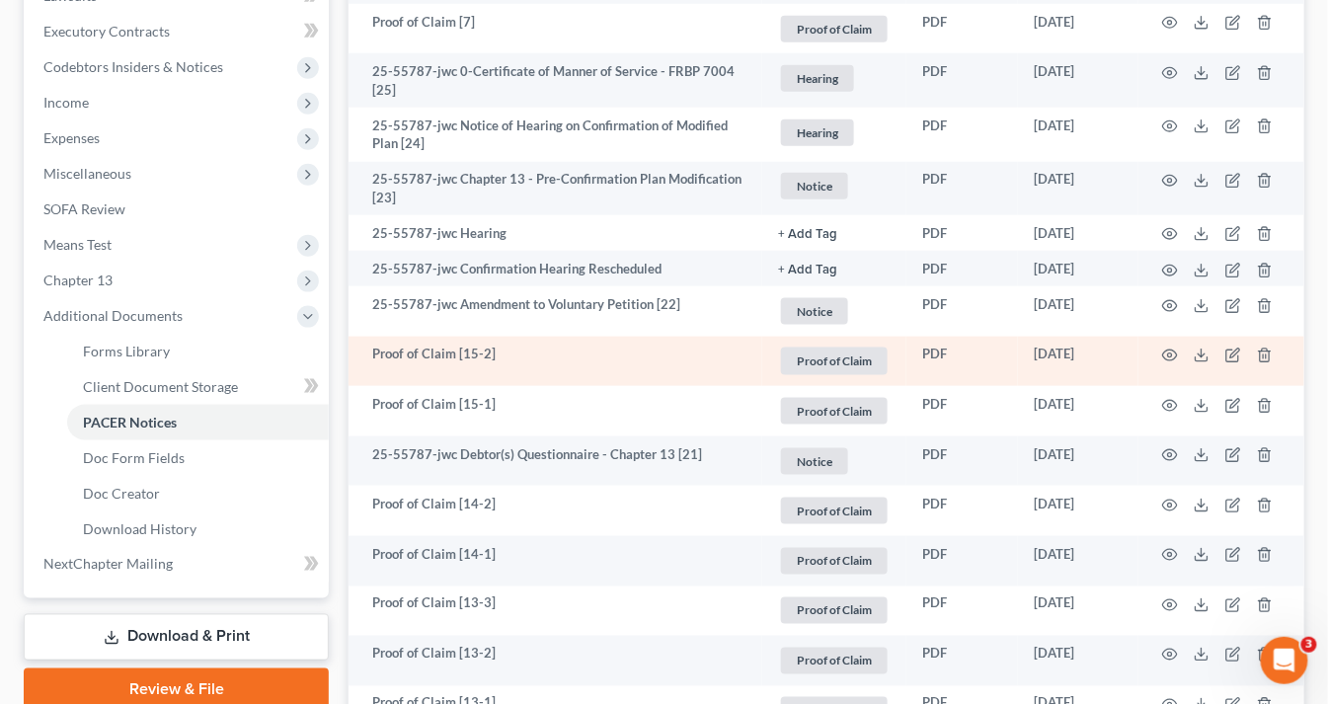
scroll to position [553, 0]
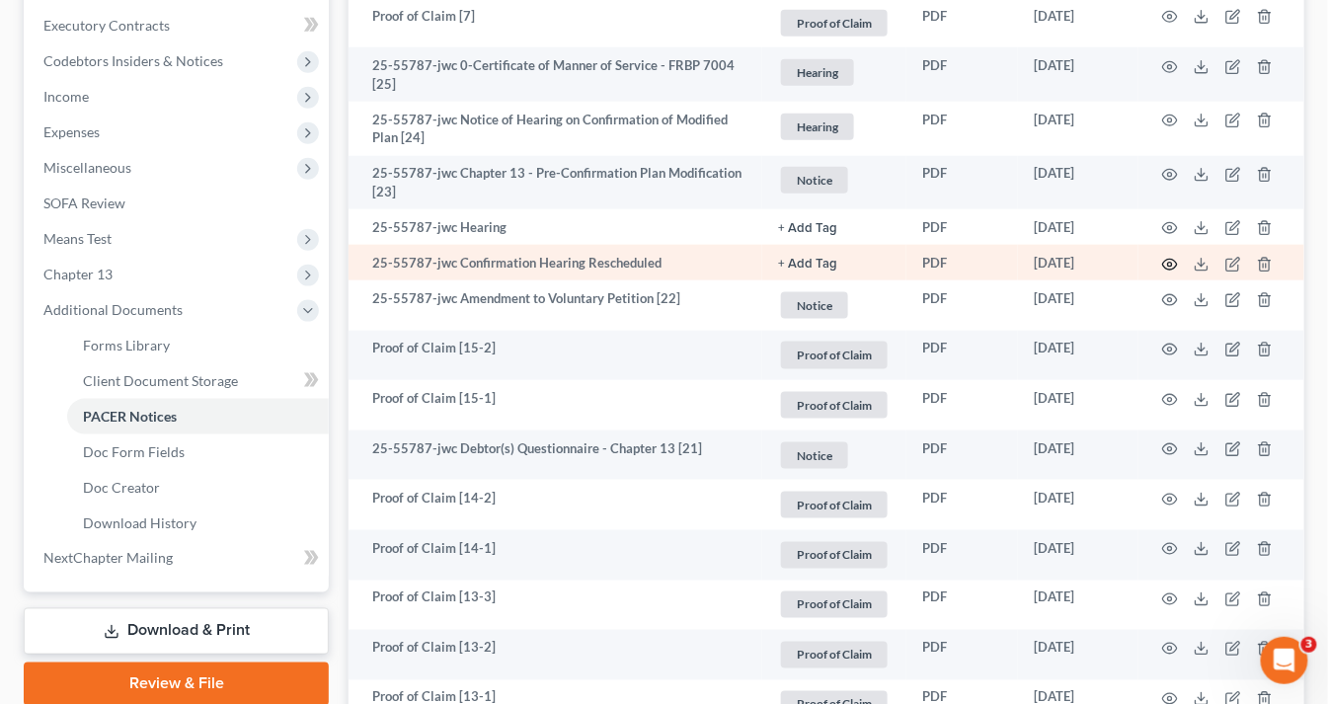
click at [1163, 259] on icon "button" at bounding box center [1170, 265] width 16 height 16
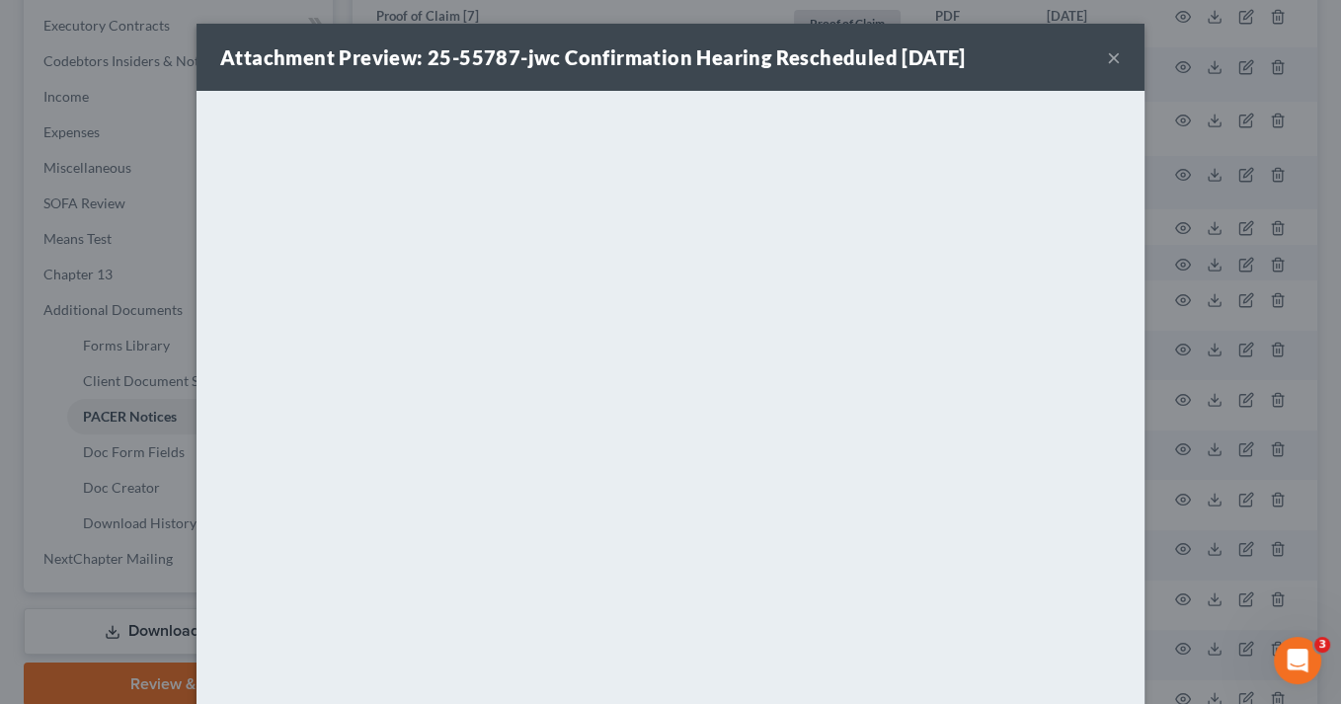
click at [1111, 53] on button "×" at bounding box center [1114, 57] width 14 height 24
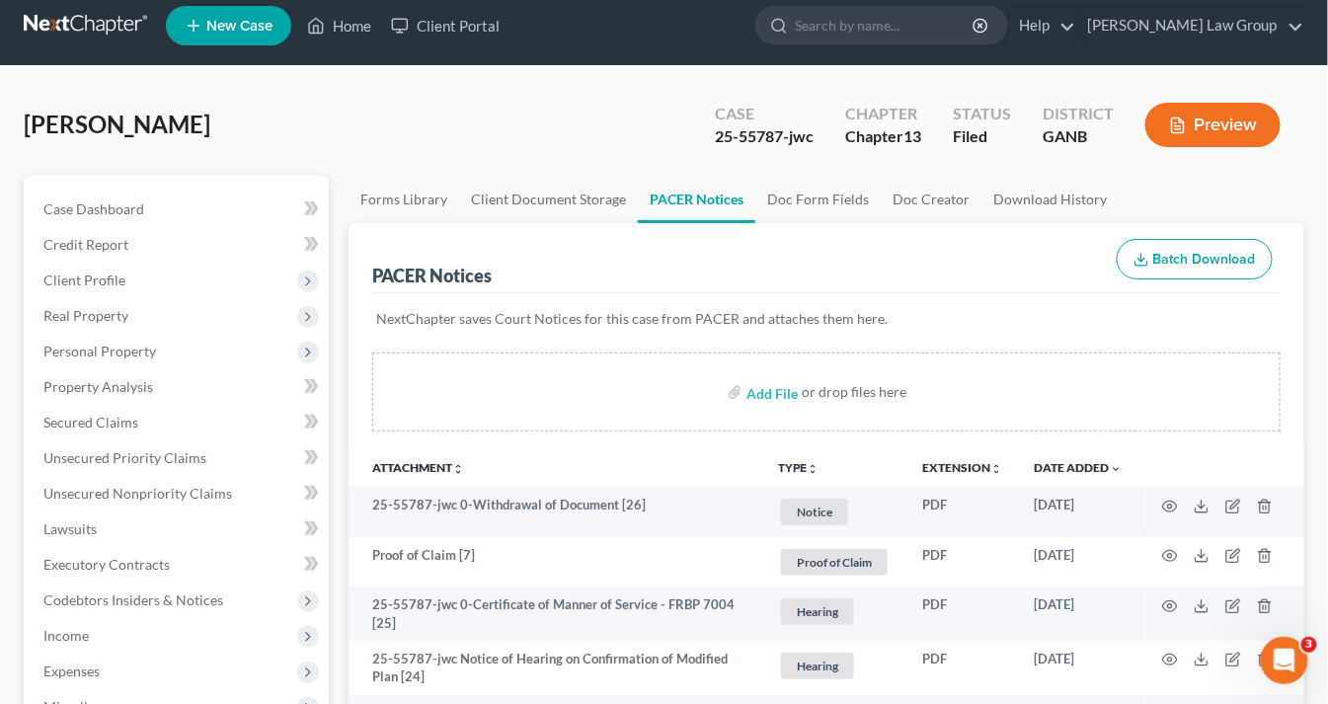
scroll to position [0, 0]
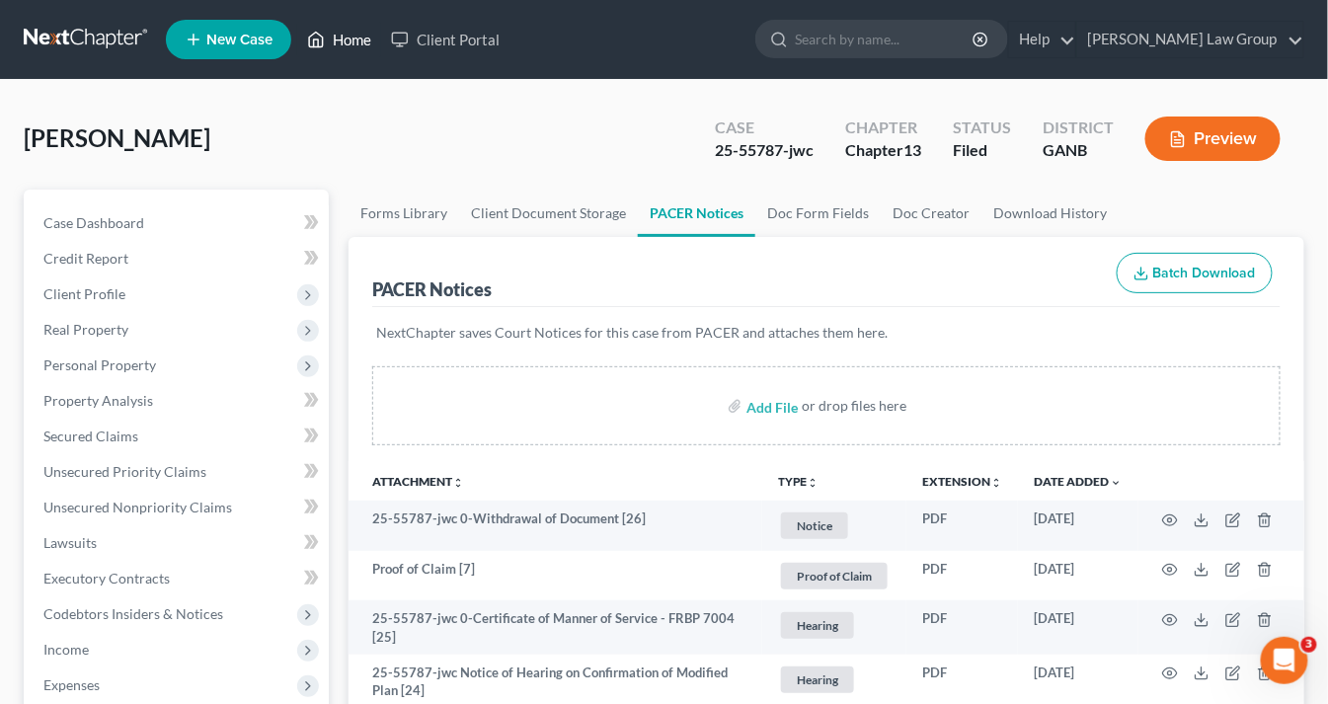
click at [357, 39] on link "Home" at bounding box center [339, 40] width 84 height 36
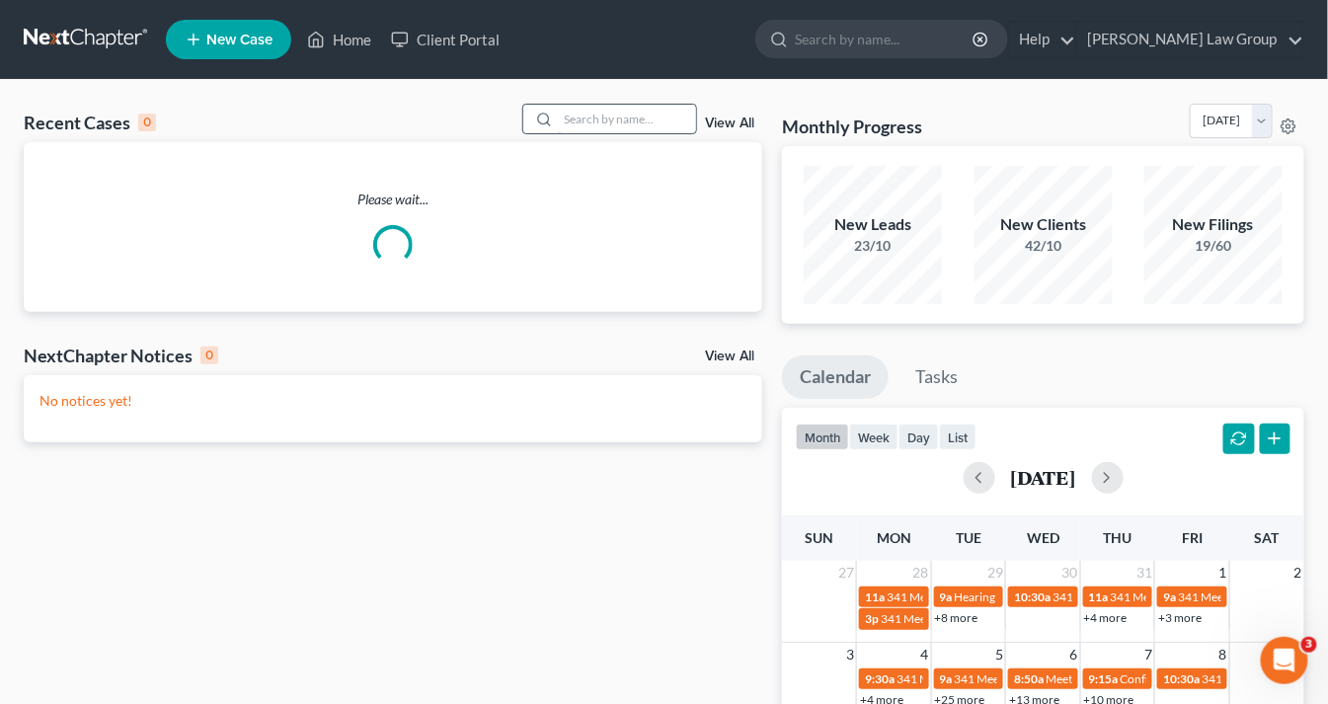
drag, startPoint x: 572, startPoint y: 115, endPoint x: 588, endPoint y: 118, distance: 17.2
click at [568, 115] on input "search" at bounding box center [627, 119] width 138 height 29
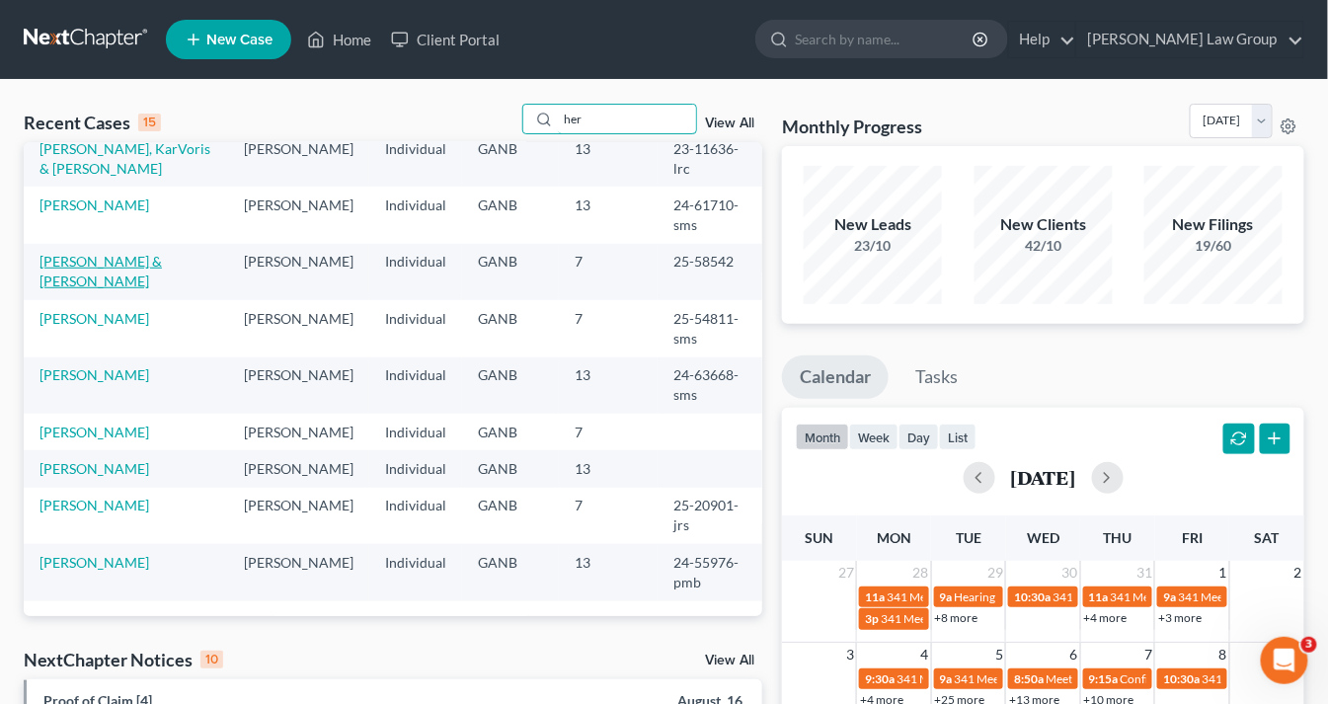
scroll to position [395, 0]
type input "her"
click at [92, 315] on link "[PERSON_NAME]" at bounding box center [94, 318] width 110 height 17
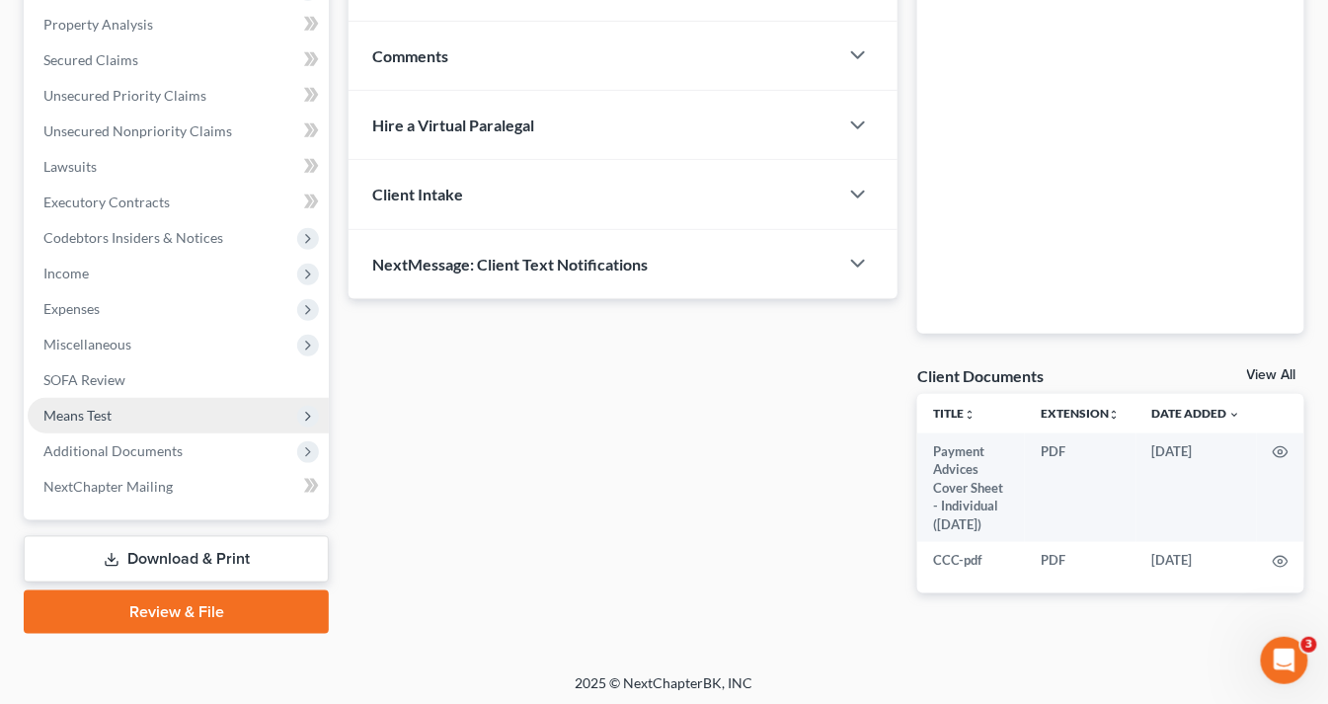
scroll to position [382, 0]
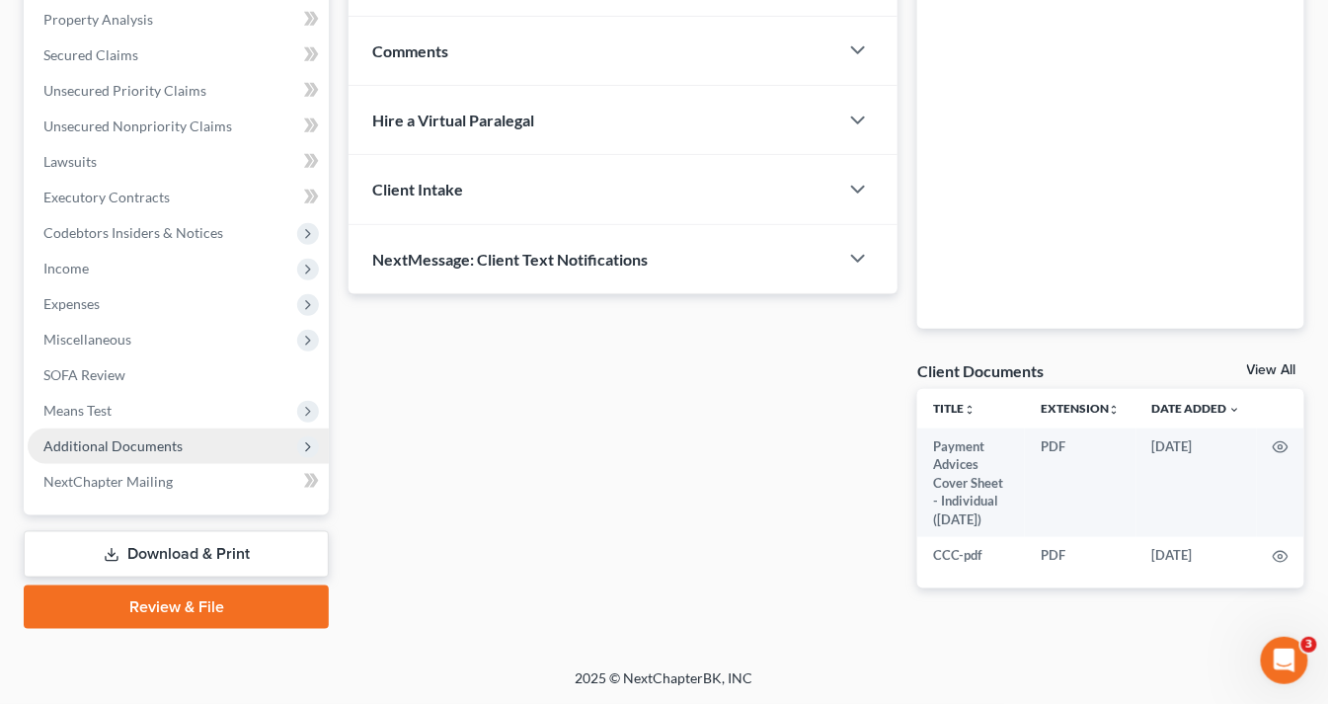
click at [115, 440] on span "Additional Documents" at bounding box center [112, 445] width 139 height 17
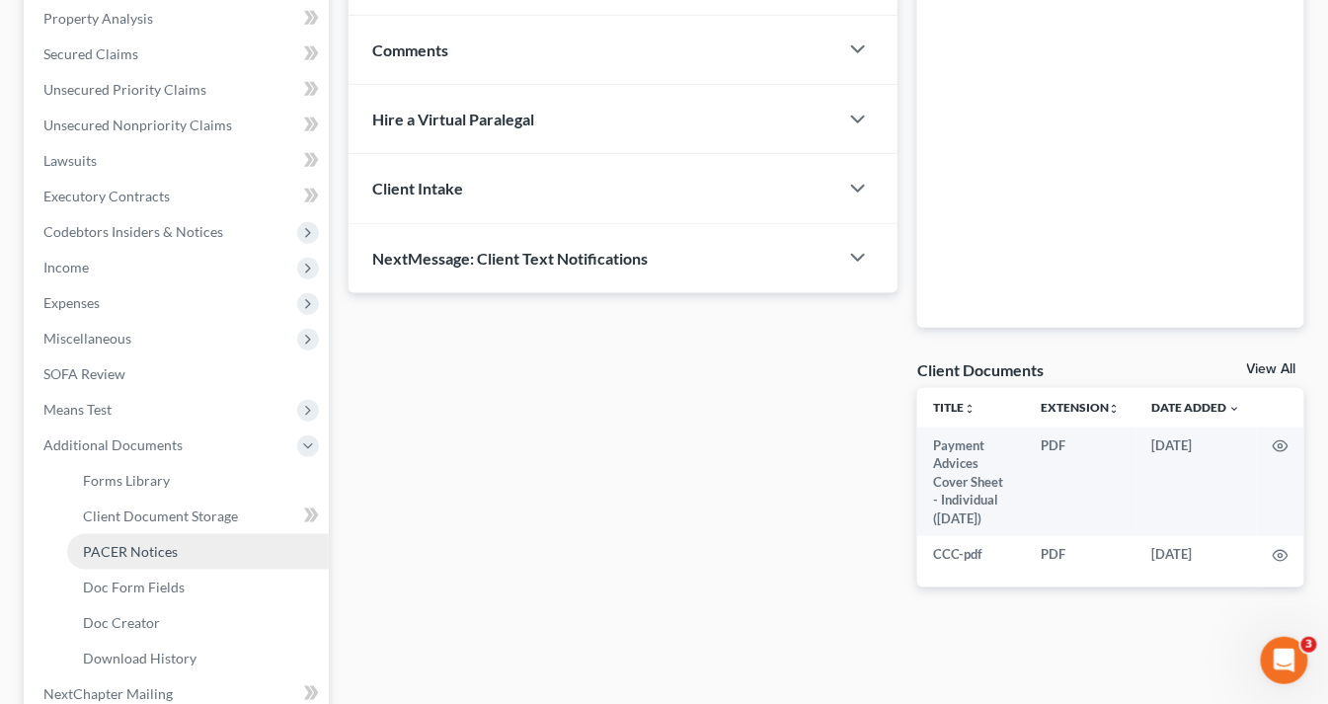
click at [152, 547] on span "PACER Notices" at bounding box center [130, 551] width 95 height 17
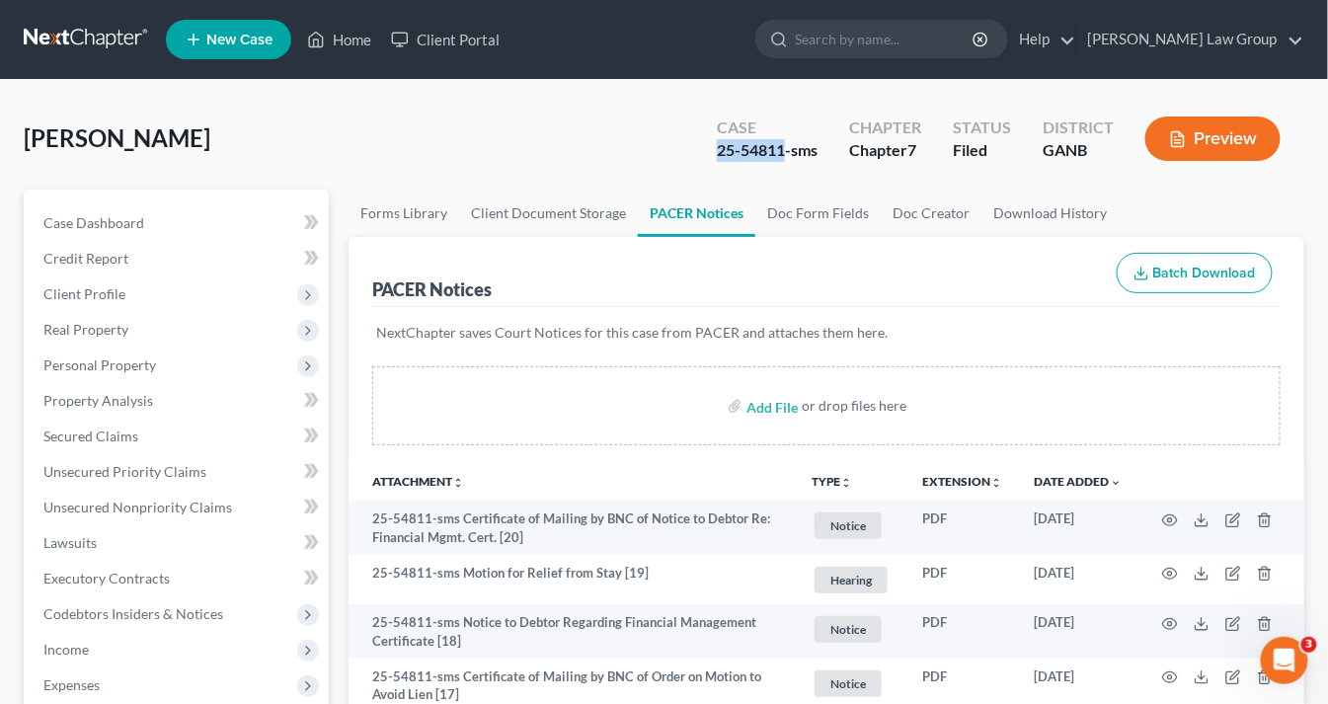
drag, startPoint x: 788, startPoint y: 148, endPoint x: 720, endPoint y: 146, distance: 68.2
click at [714, 146] on div "Case 25-54811-sms" at bounding box center [767, 141] width 132 height 58
